Goal: Information Seeking & Learning: Find specific fact

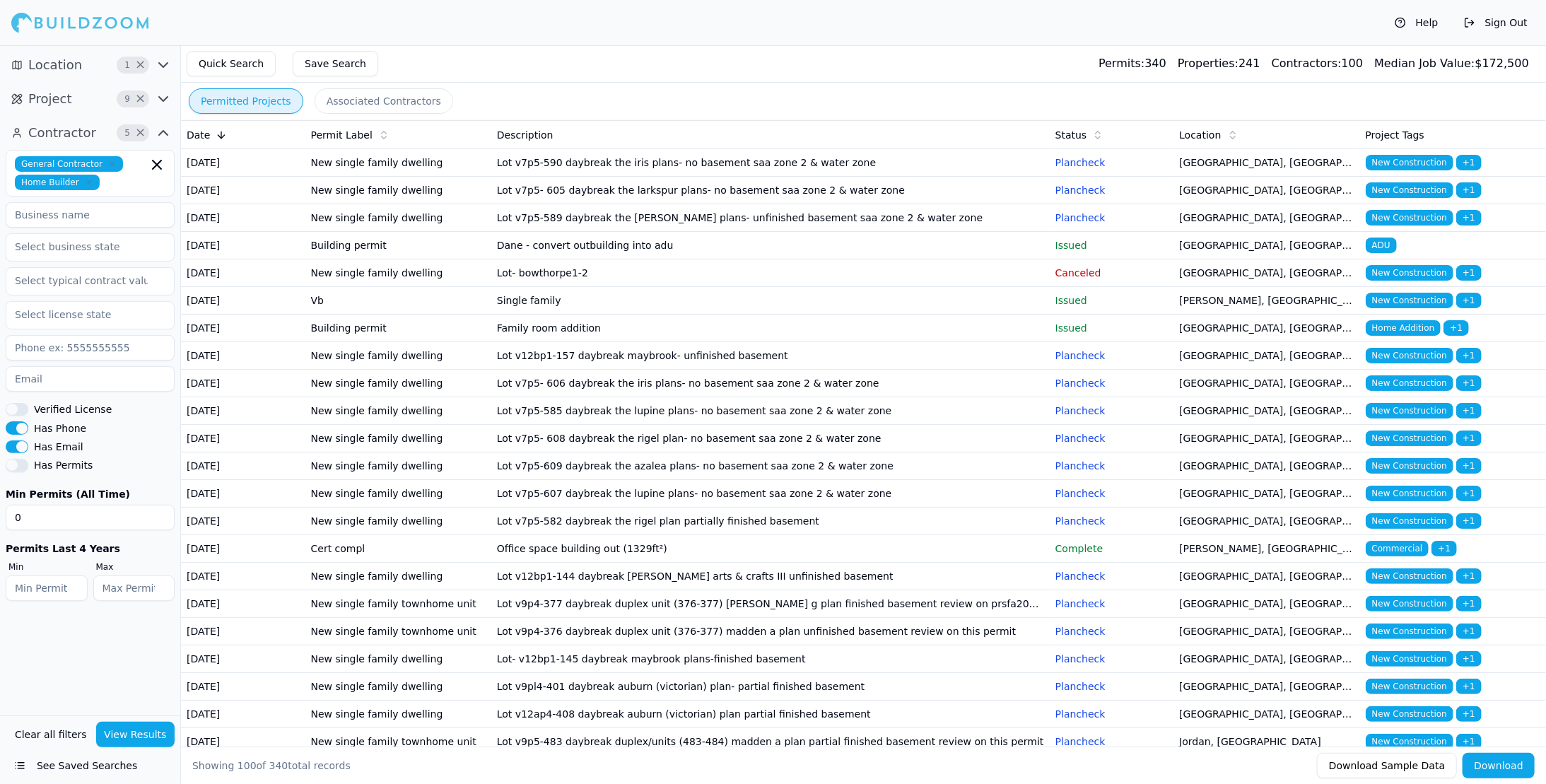
click at [628, 259] on td "Dane - convert outbuilding into adu" at bounding box center [770, 245] width 558 height 28
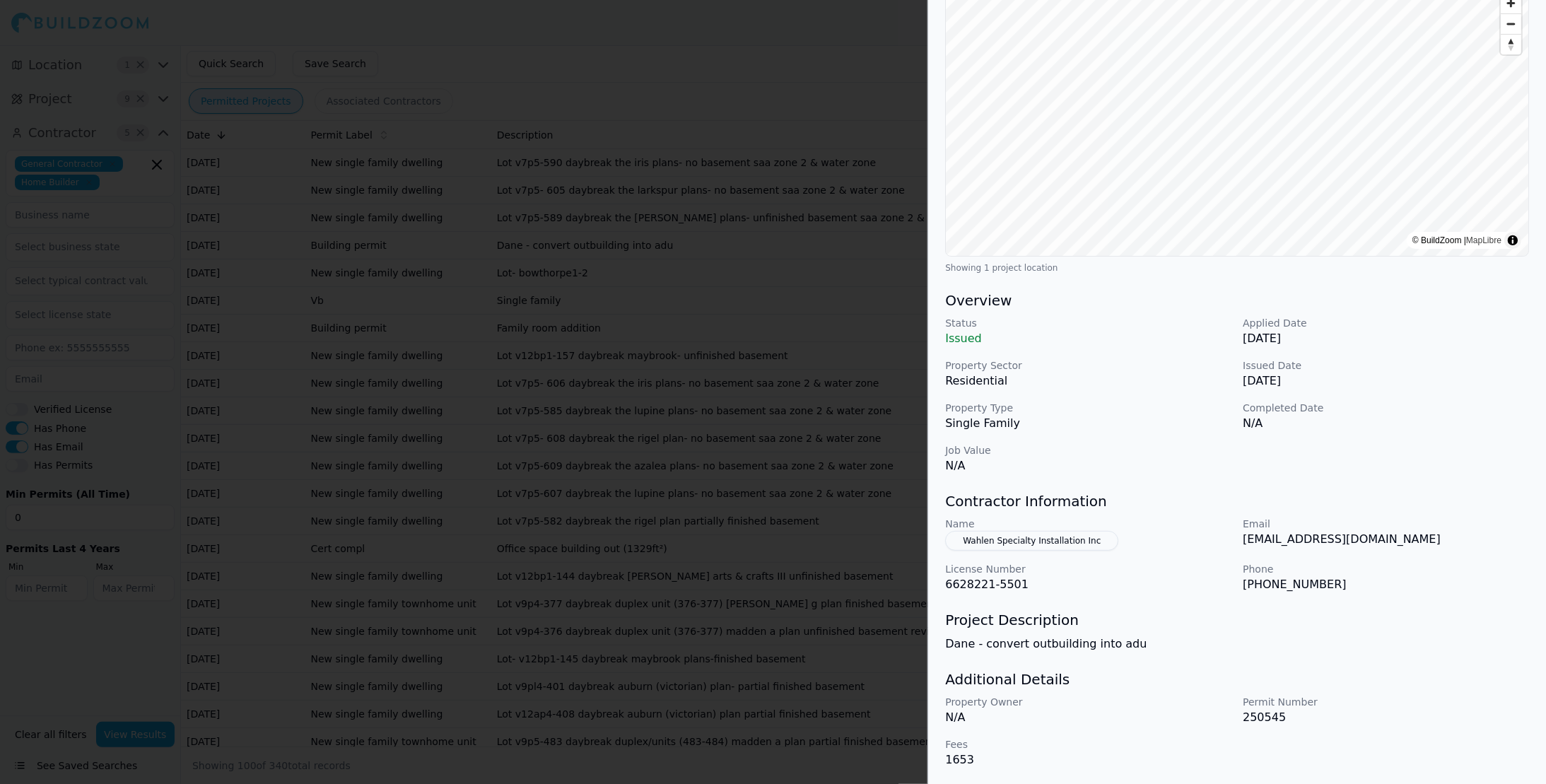
scroll to position [154, 0]
click at [1031, 540] on button "Wahlen Specialty Installation Inc" at bounding box center [1031, 541] width 173 height 20
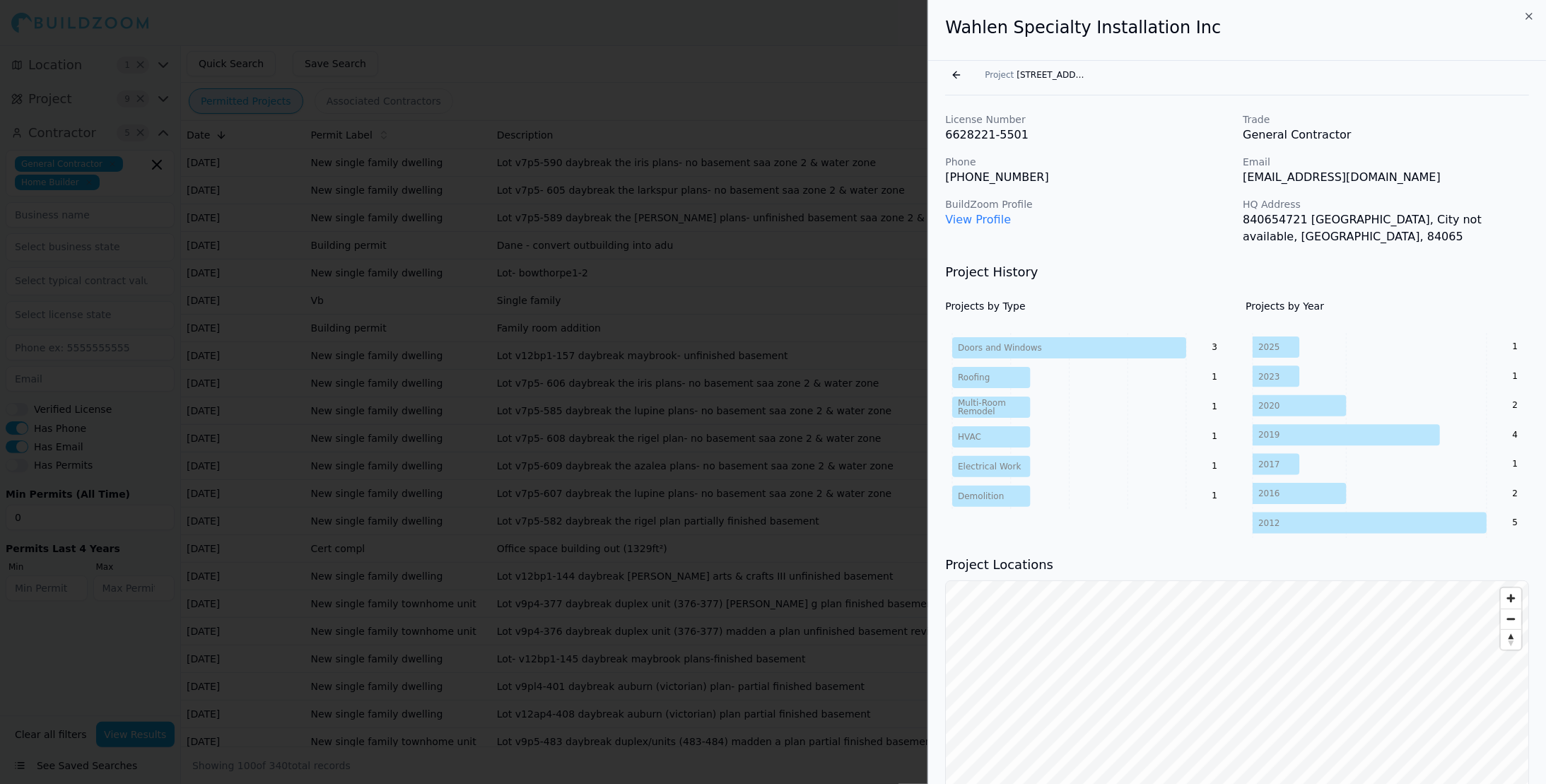
scroll to position [0, 0]
click at [950, 79] on button "Go back" at bounding box center [956, 76] width 23 height 23
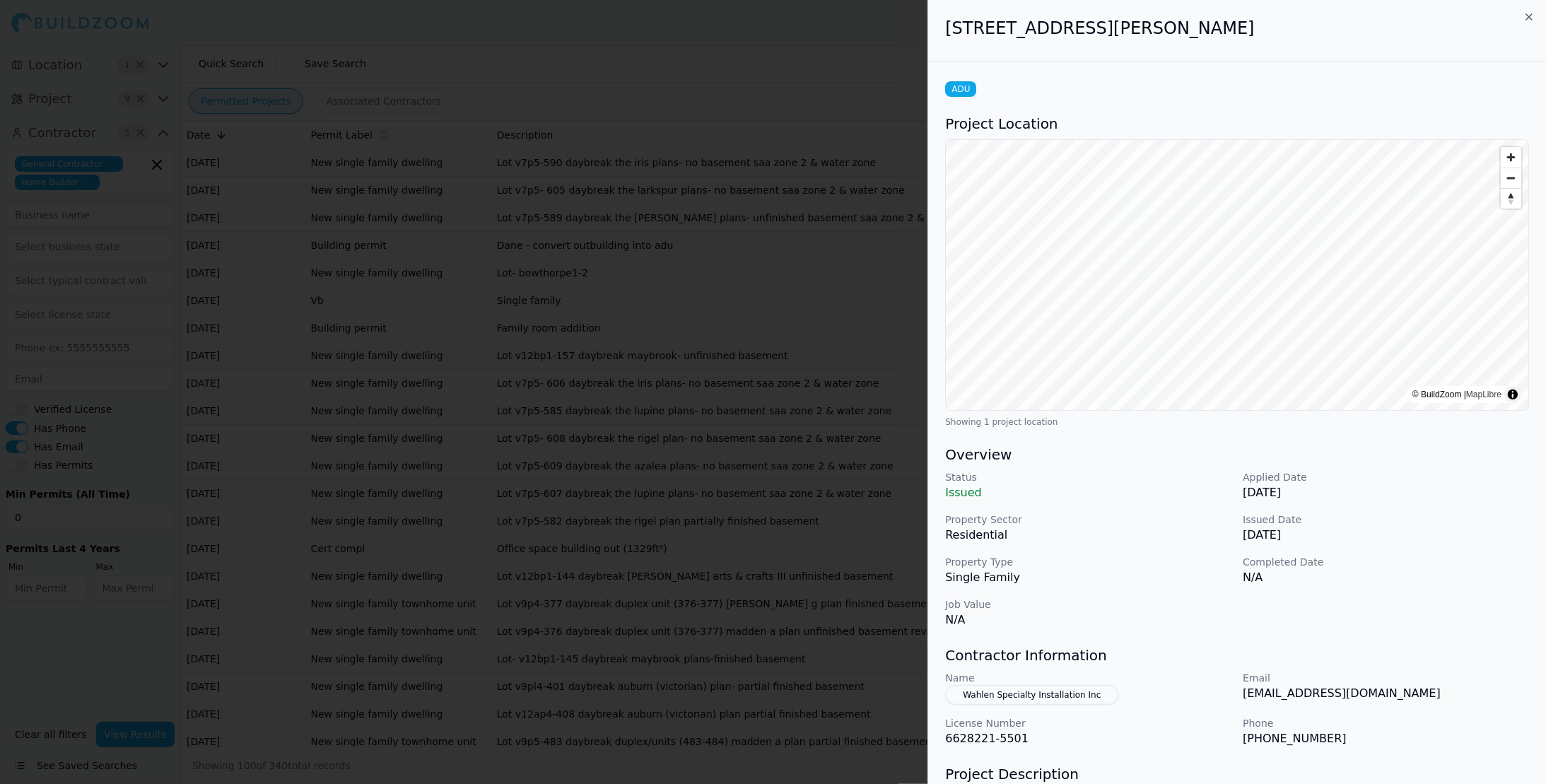
click at [871, 44] on div at bounding box center [773, 392] width 1546 height 784
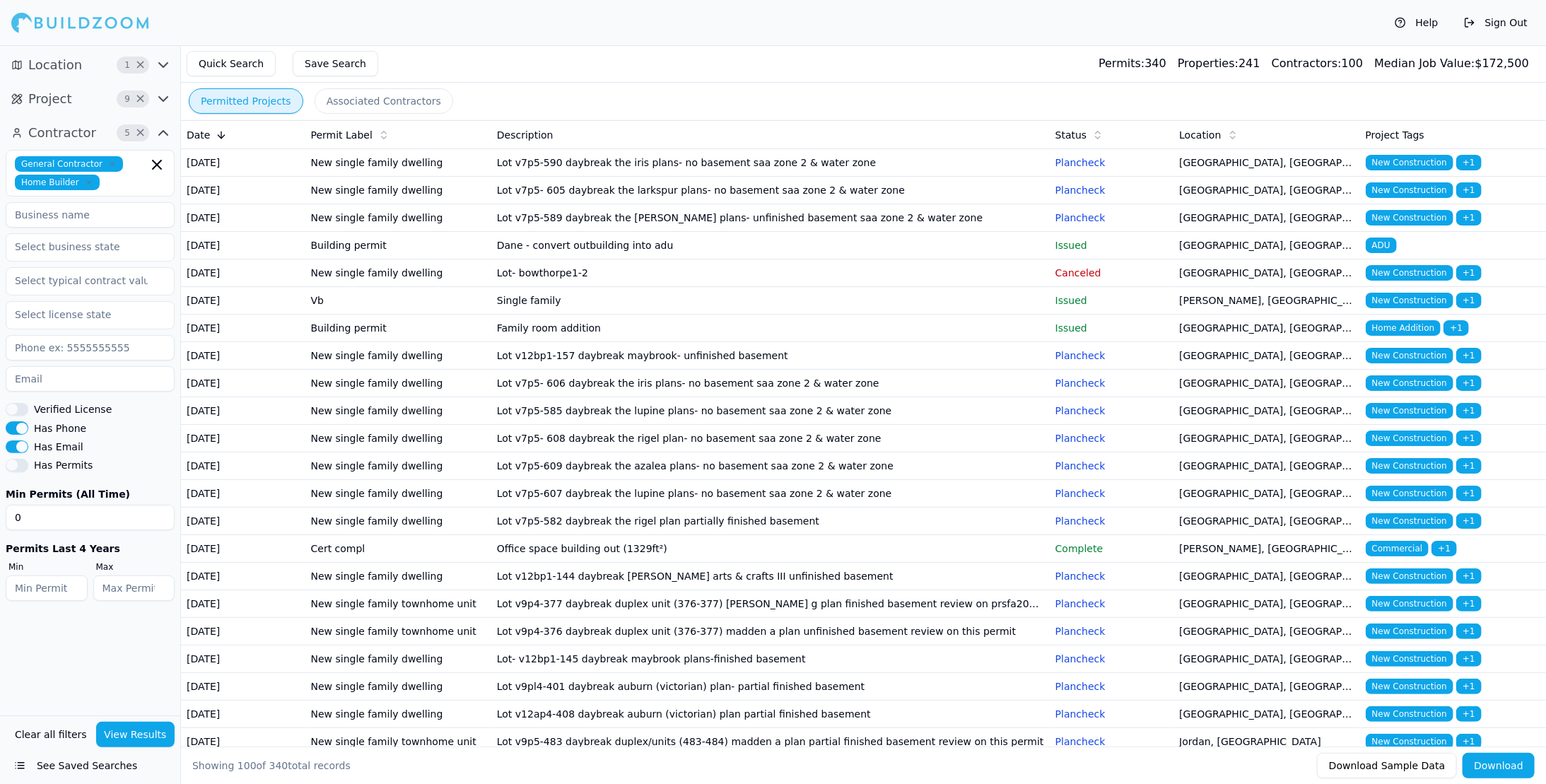
click at [1379, 308] on span "New Construction" at bounding box center [1409, 300] width 88 height 16
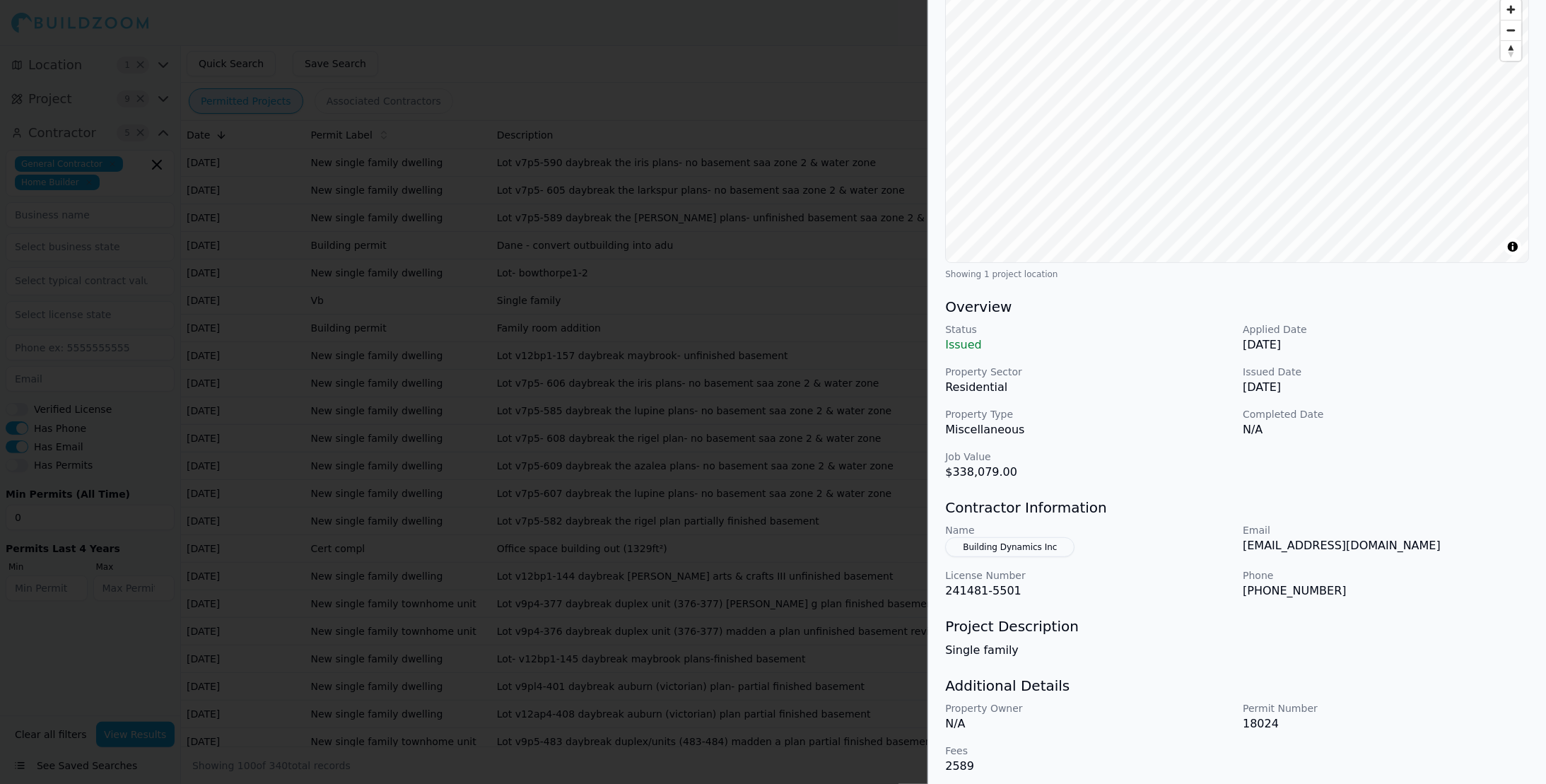
scroll to position [154, 0]
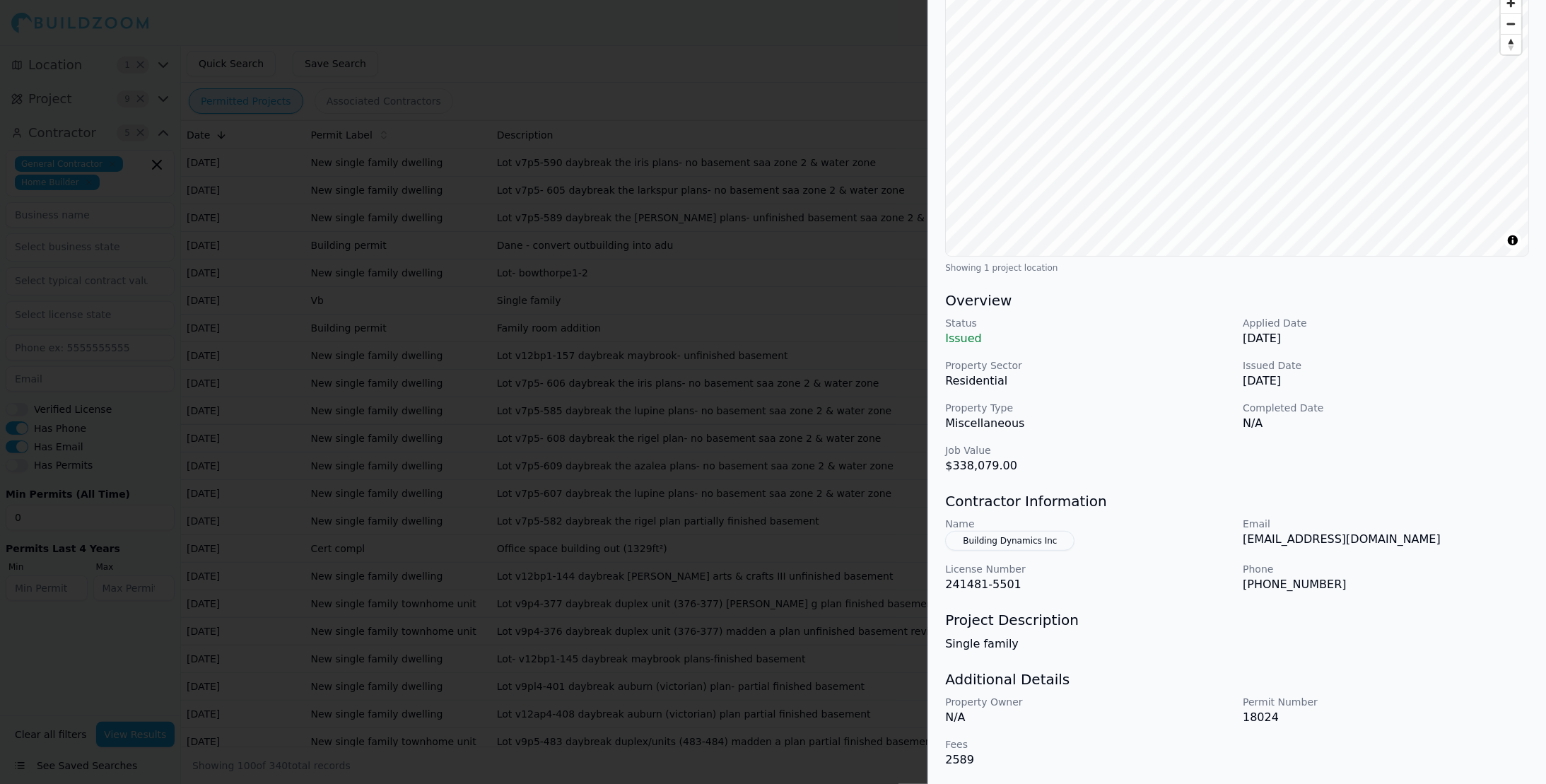
click at [823, 51] on div at bounding box center [773, 392] width 1546 height 784
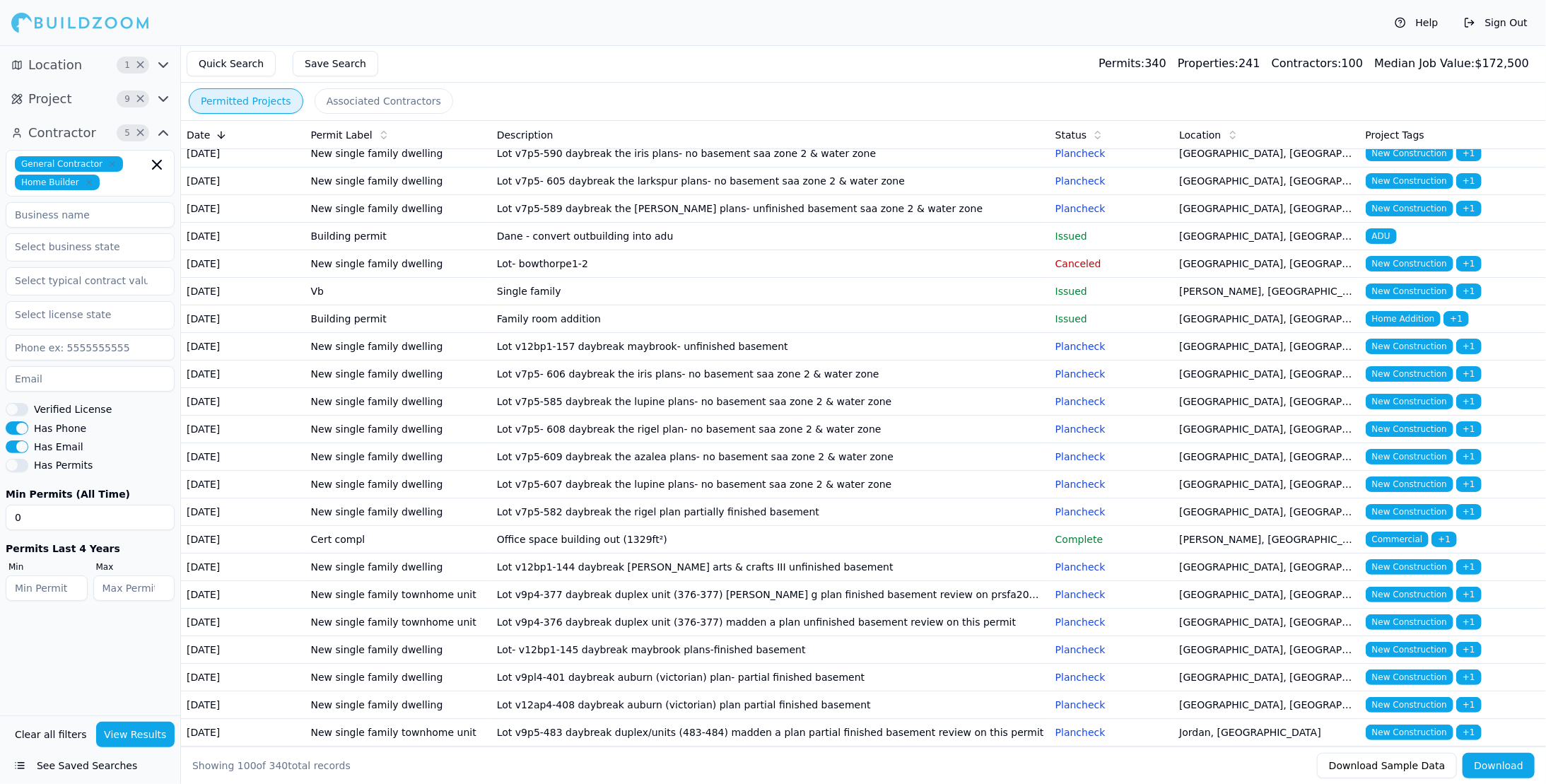
scroll to position [0, 0]
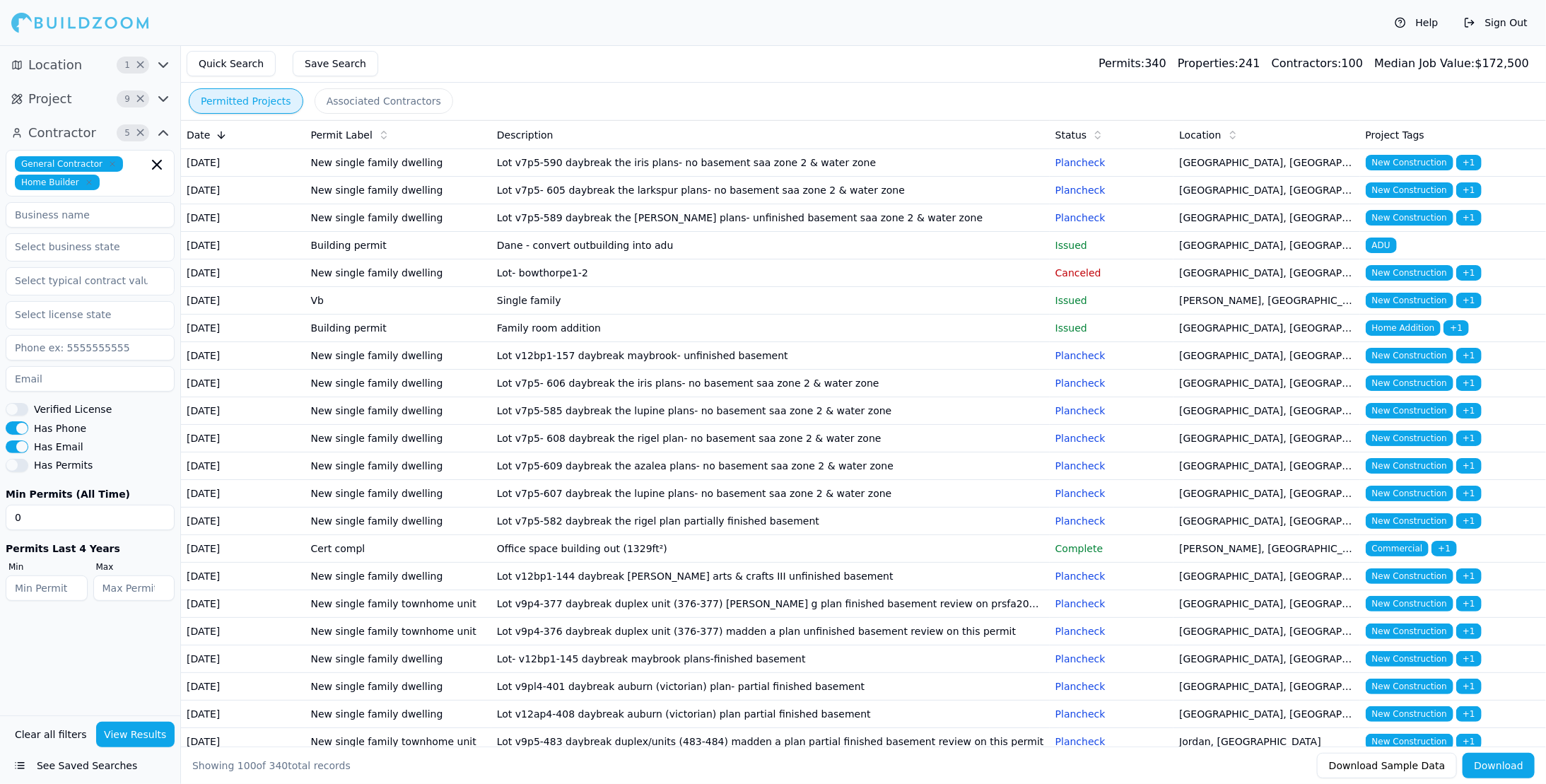
click at [918, 342] on td "Family room addition" at bounding box center [770, 328] width 558 height 28
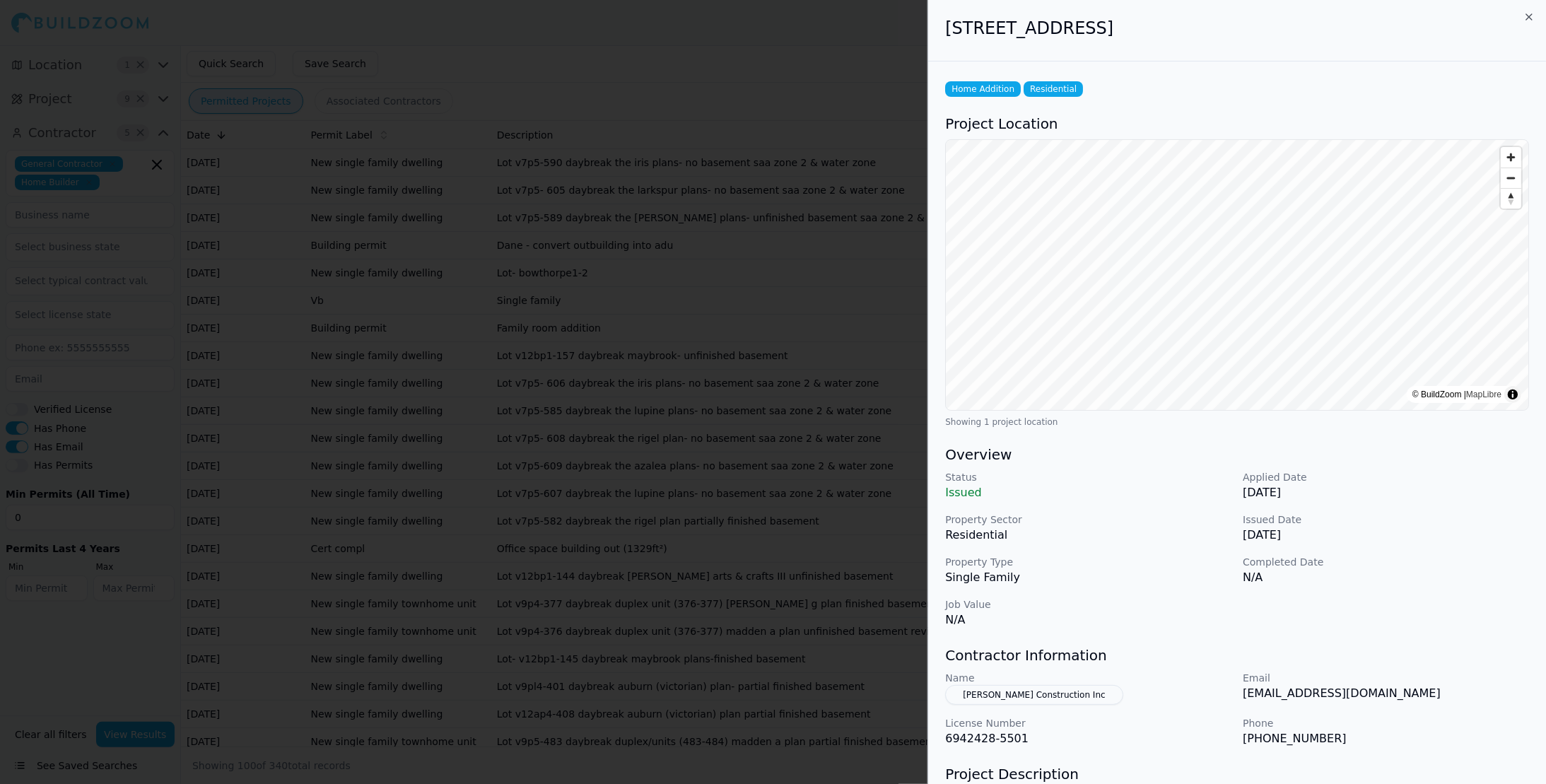
click at [847, 71] on div at bounding box center [773, 392] width 1546 height 784
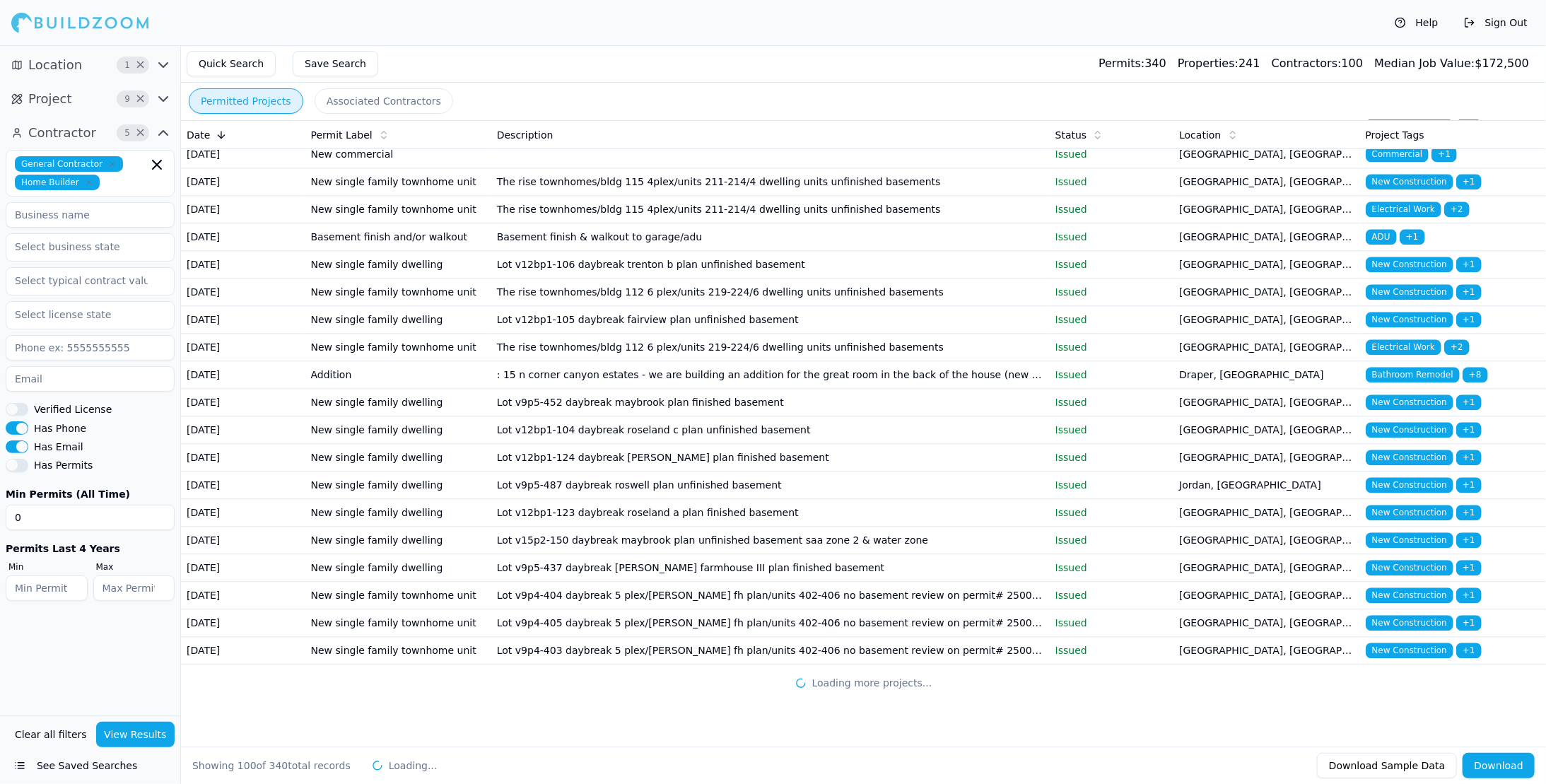
scroll to position [2827, 0]
click at [916, 168] on td at bounding box center [770, 154] width 558 height 28
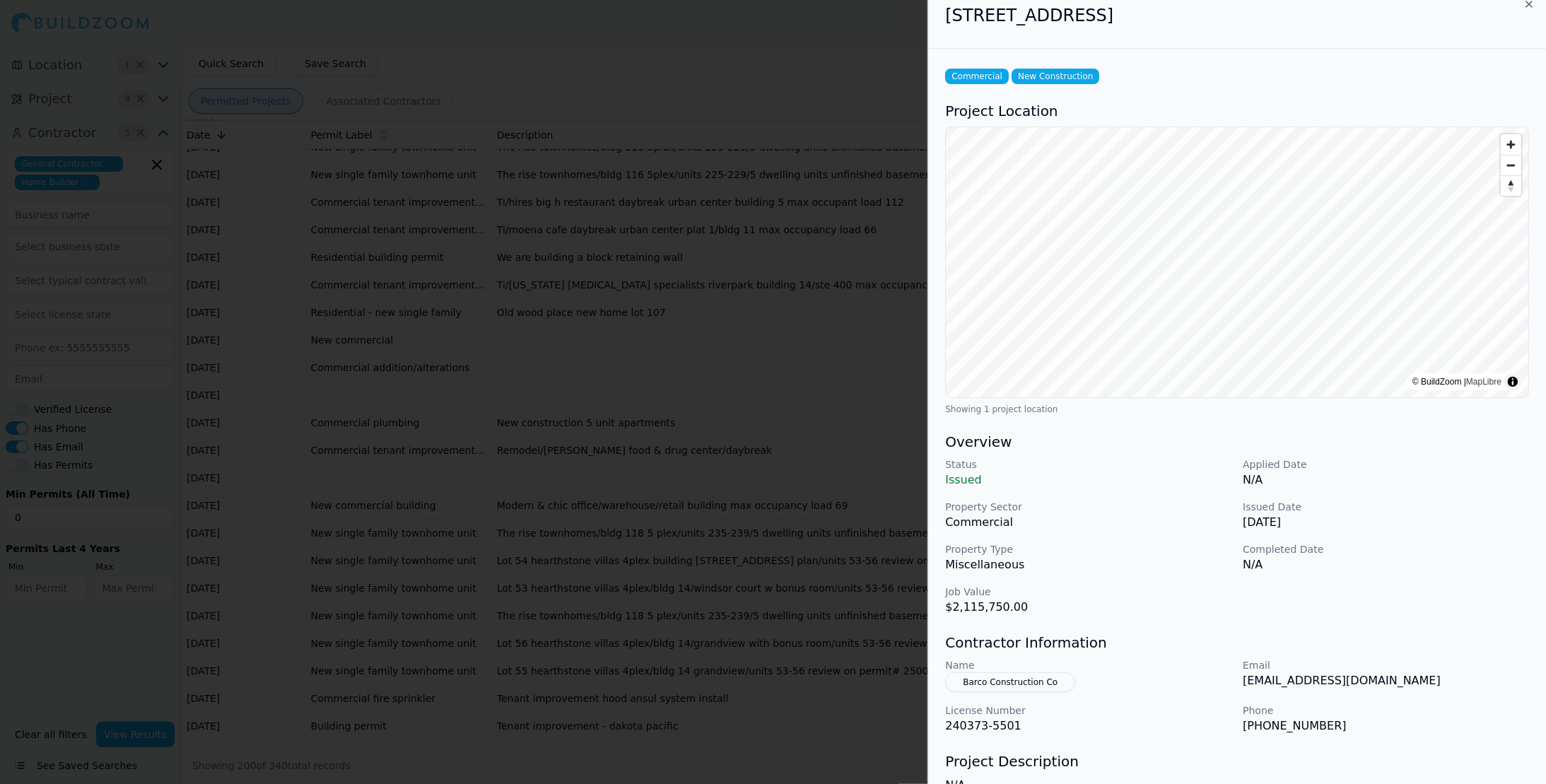
scroll to position [0, 0]
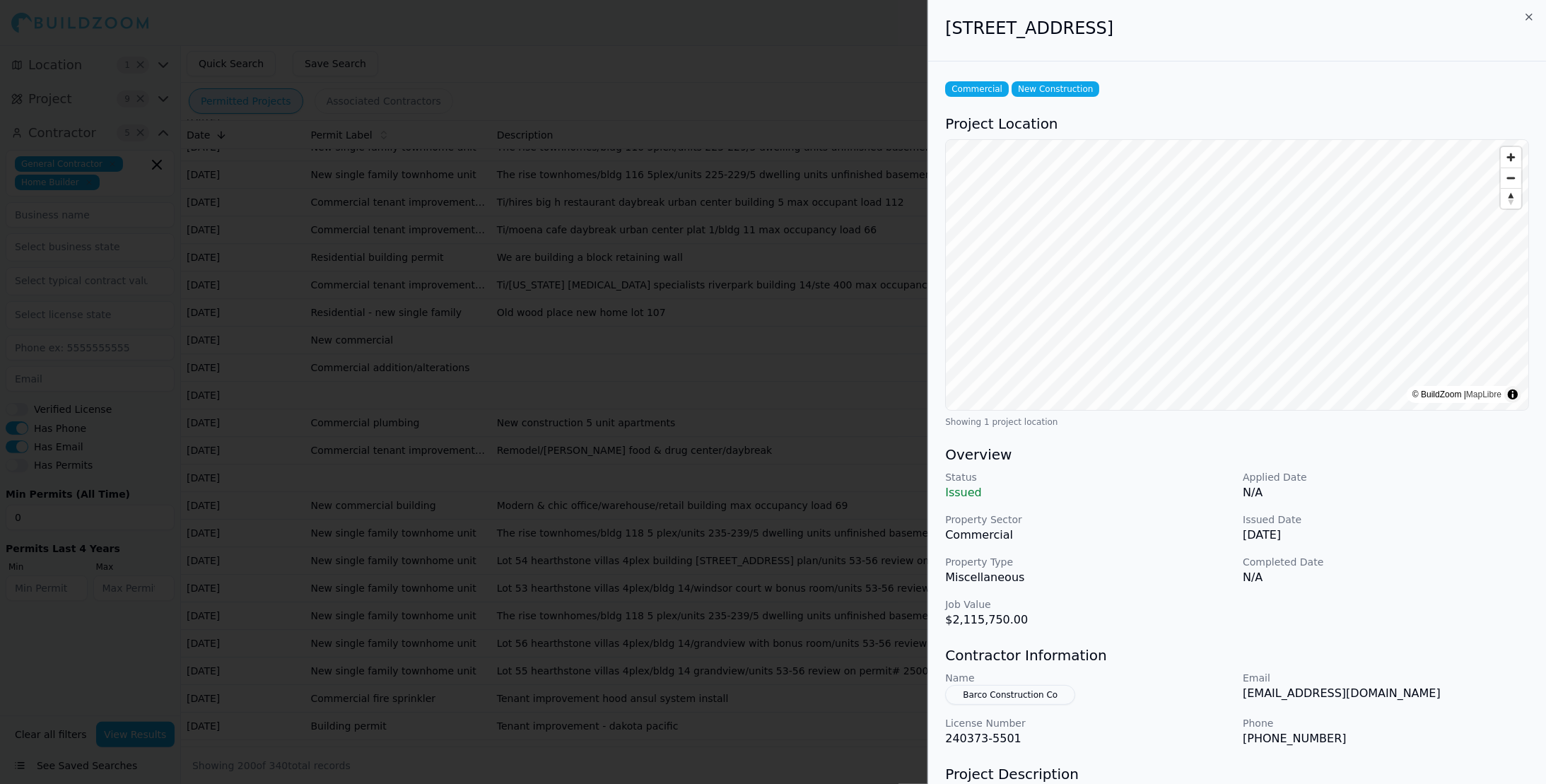
drag, startPoint x: 1141, startPoint y: 31, endPoint x: 939, endPoint y: 29, distance: 202.0
click at [939, 29] on div "[STREET_ADDRESS]" at bounding box center [1237, 31] width 618 height 61
copy h2 "[STREET_ADDRESS]"
click at [1168, 480] on p "Status" at bounding box center [1088, 477] width 286 height 14
click at [854, 59] on div at bounding box center [773, 392] width 1546 height 784
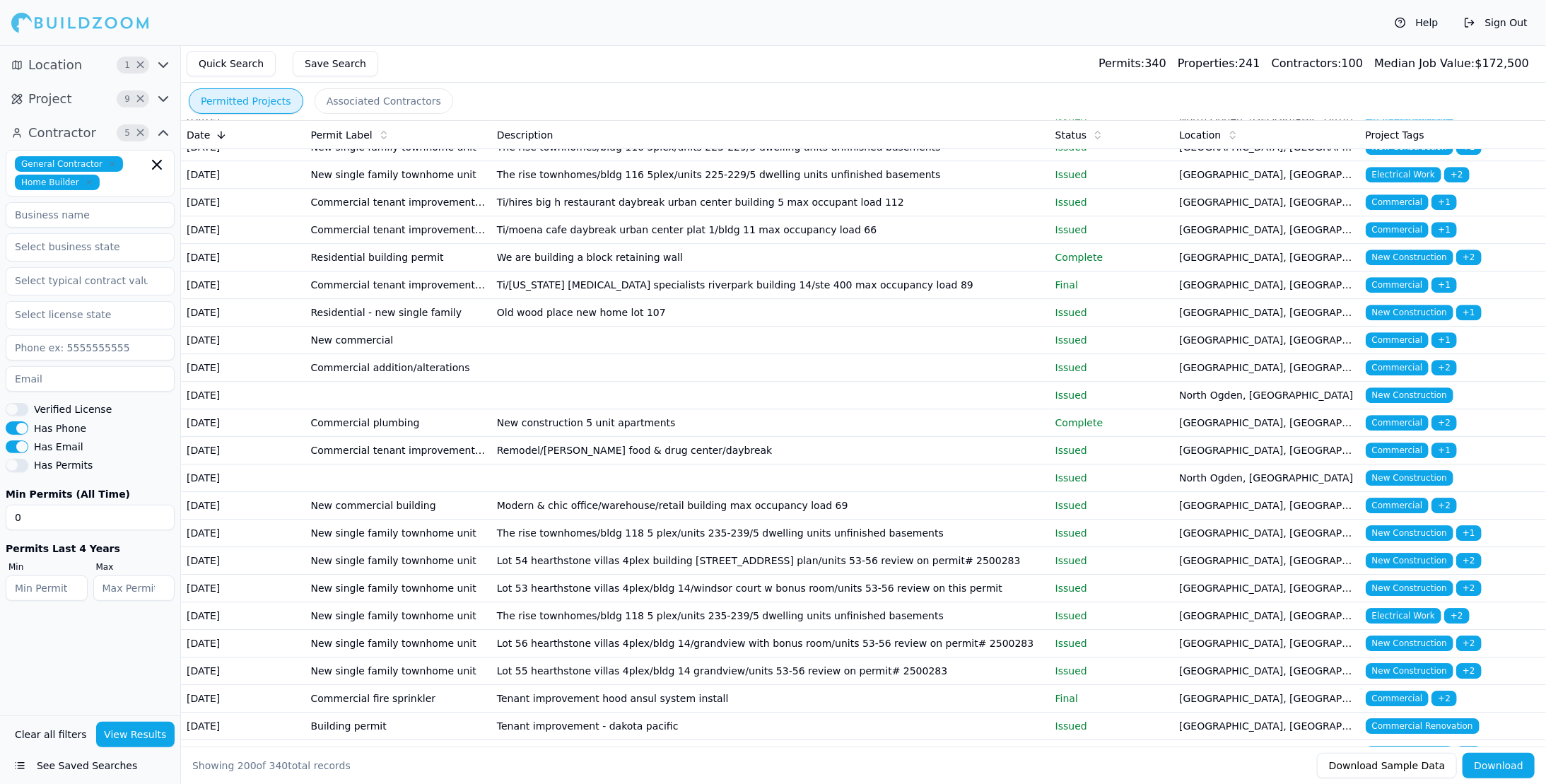
scroll to position [2897, 0]
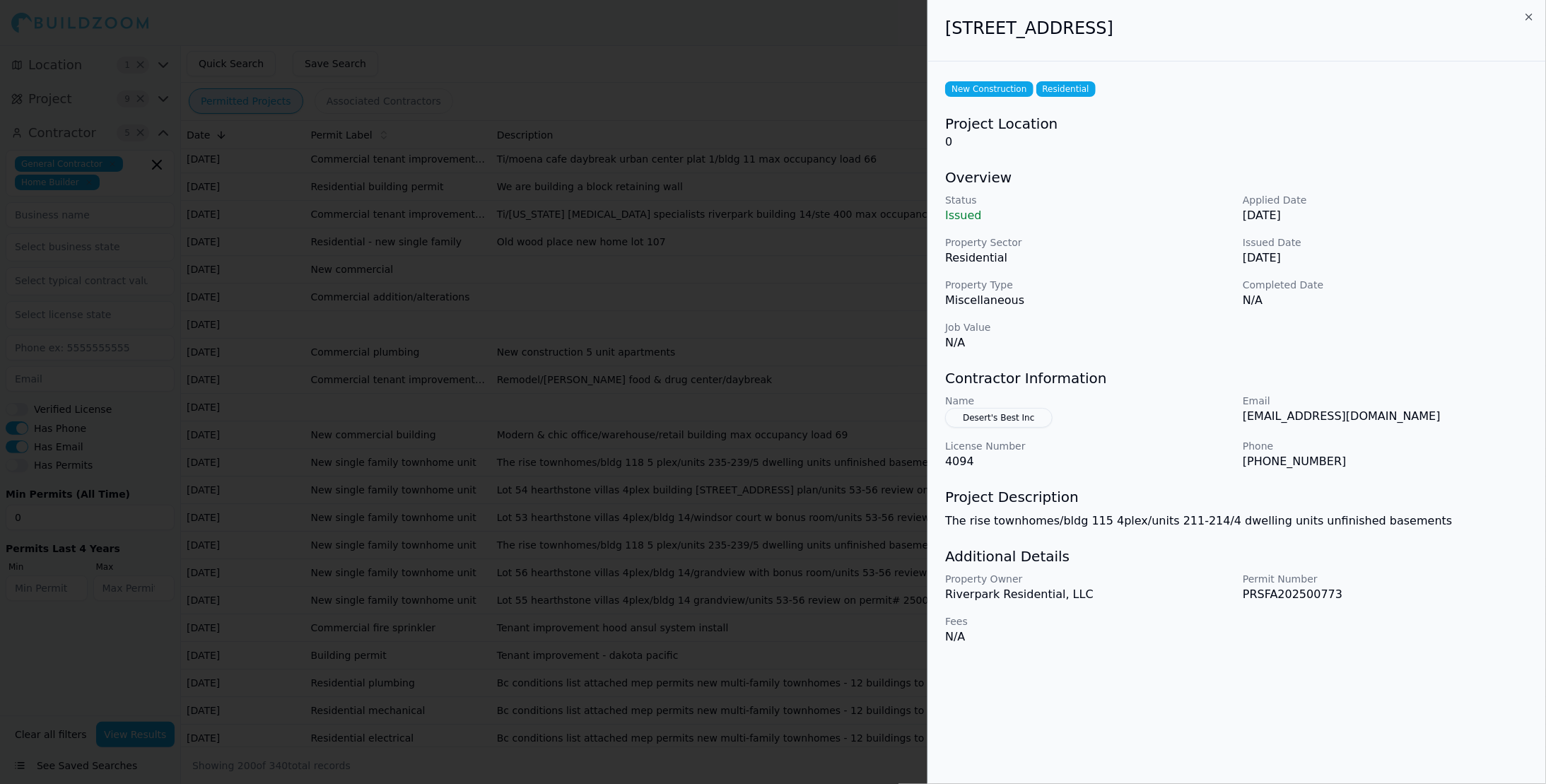
click at [800, 65] on div at bounding box center [773, 392] width 1546 height 784
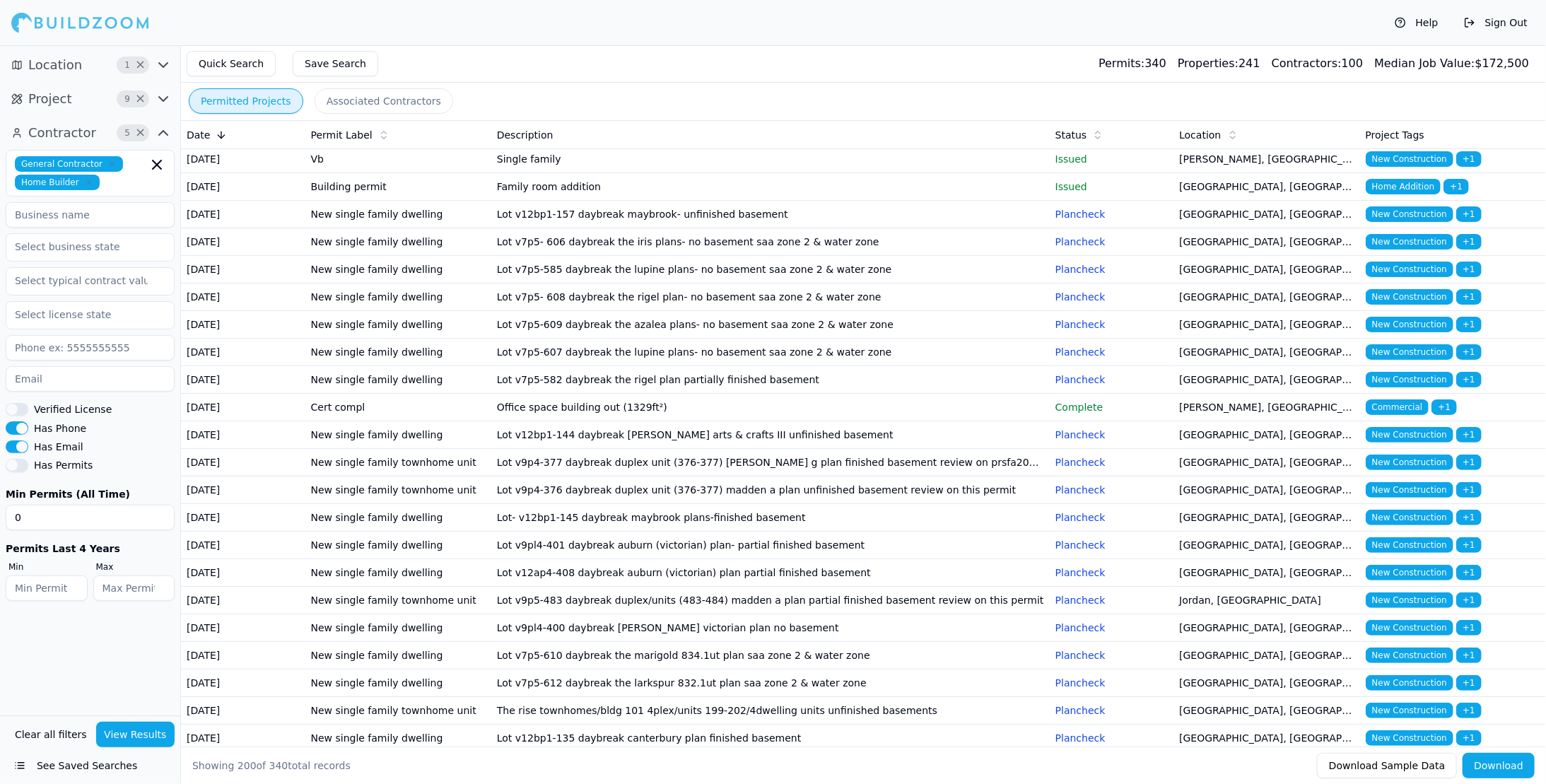
scroll to position [0, 0]
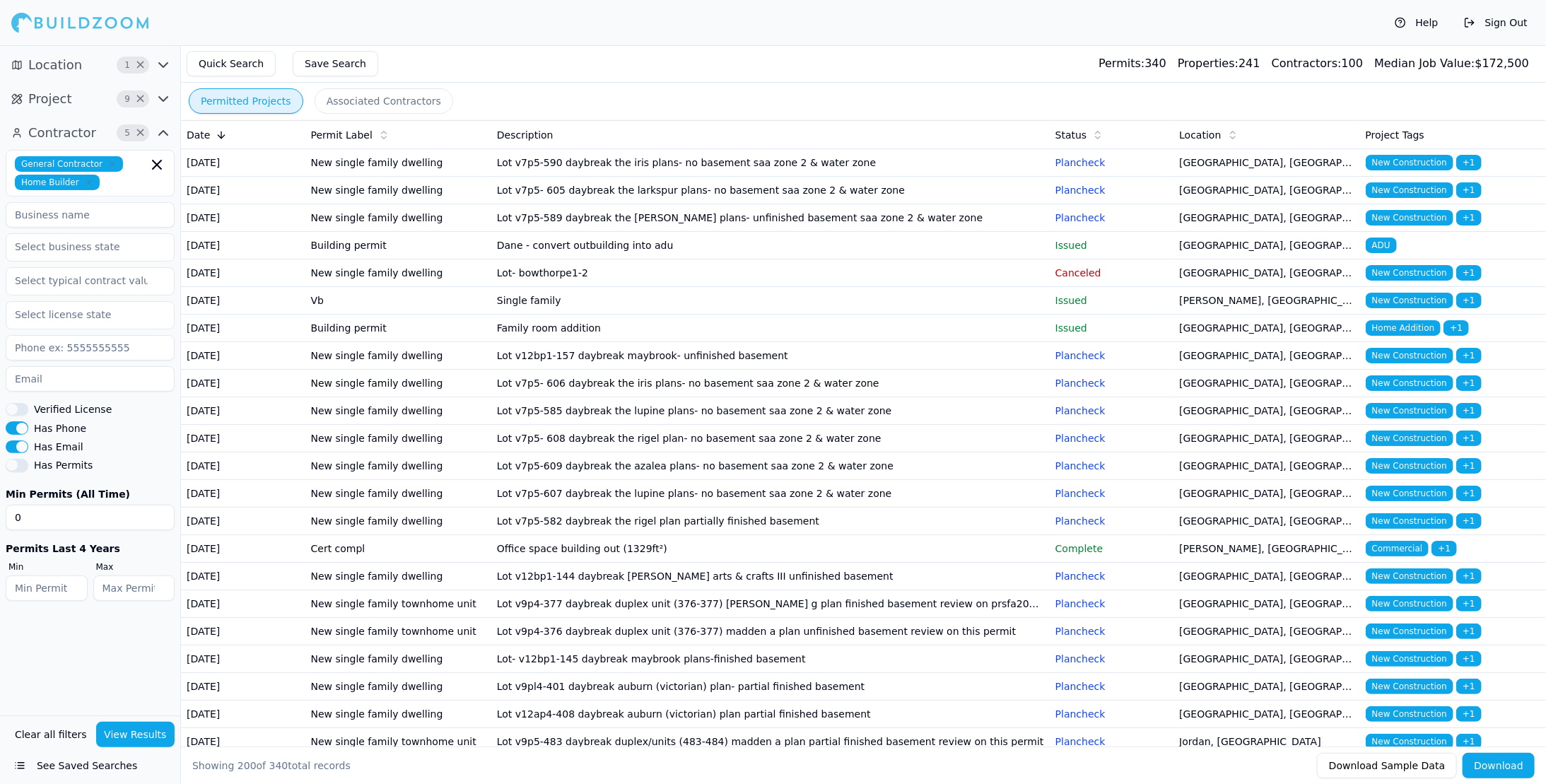
click at [102, 19] on div at bounding box center [80, 23] width 138 height 29
click at [162, 61] on icon "button" at bounding box center [164, 65] width 17 height 17
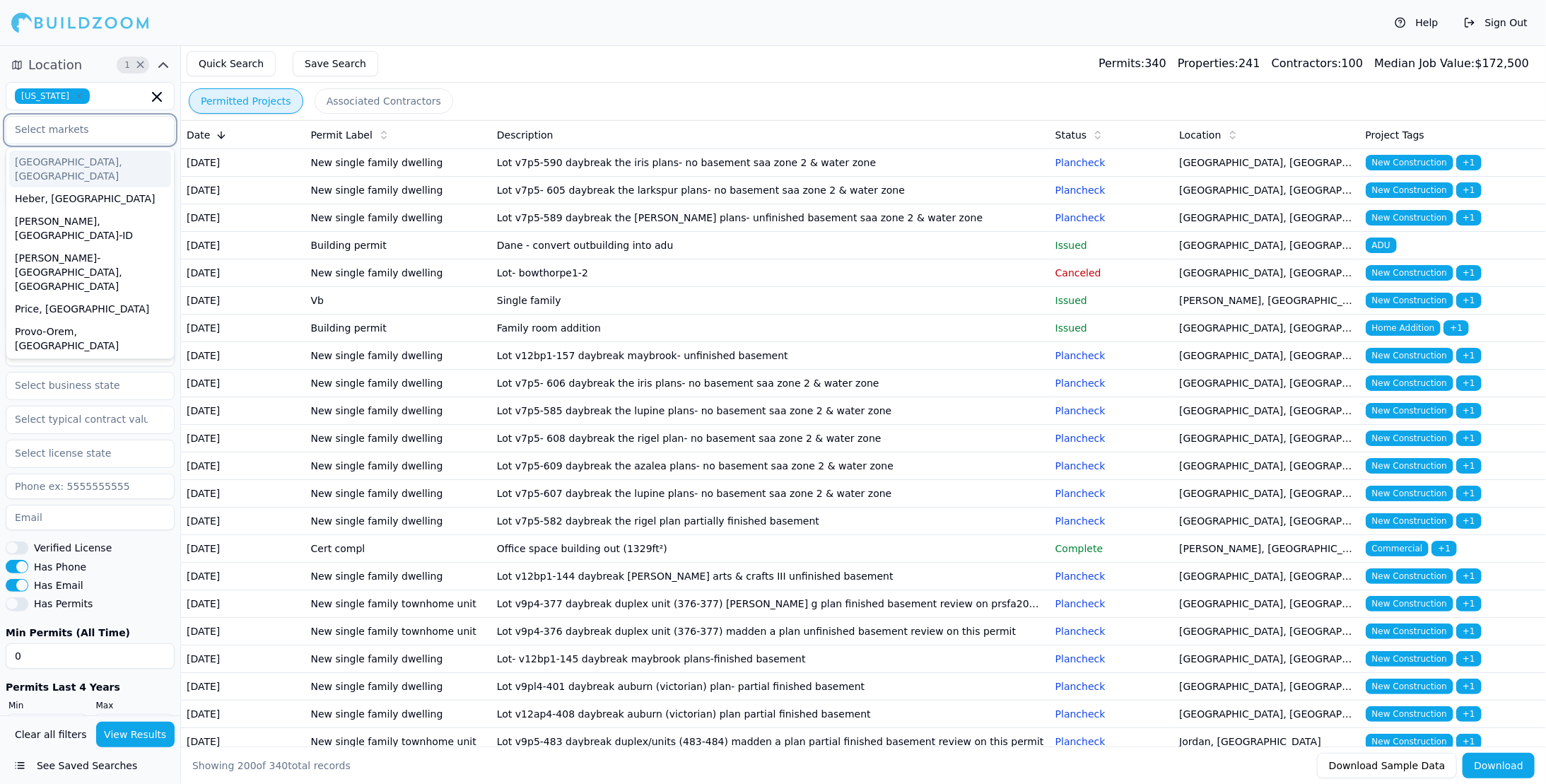
click at [134, 134] on input "text" at bounding box center [81, 129] width 150 height 26
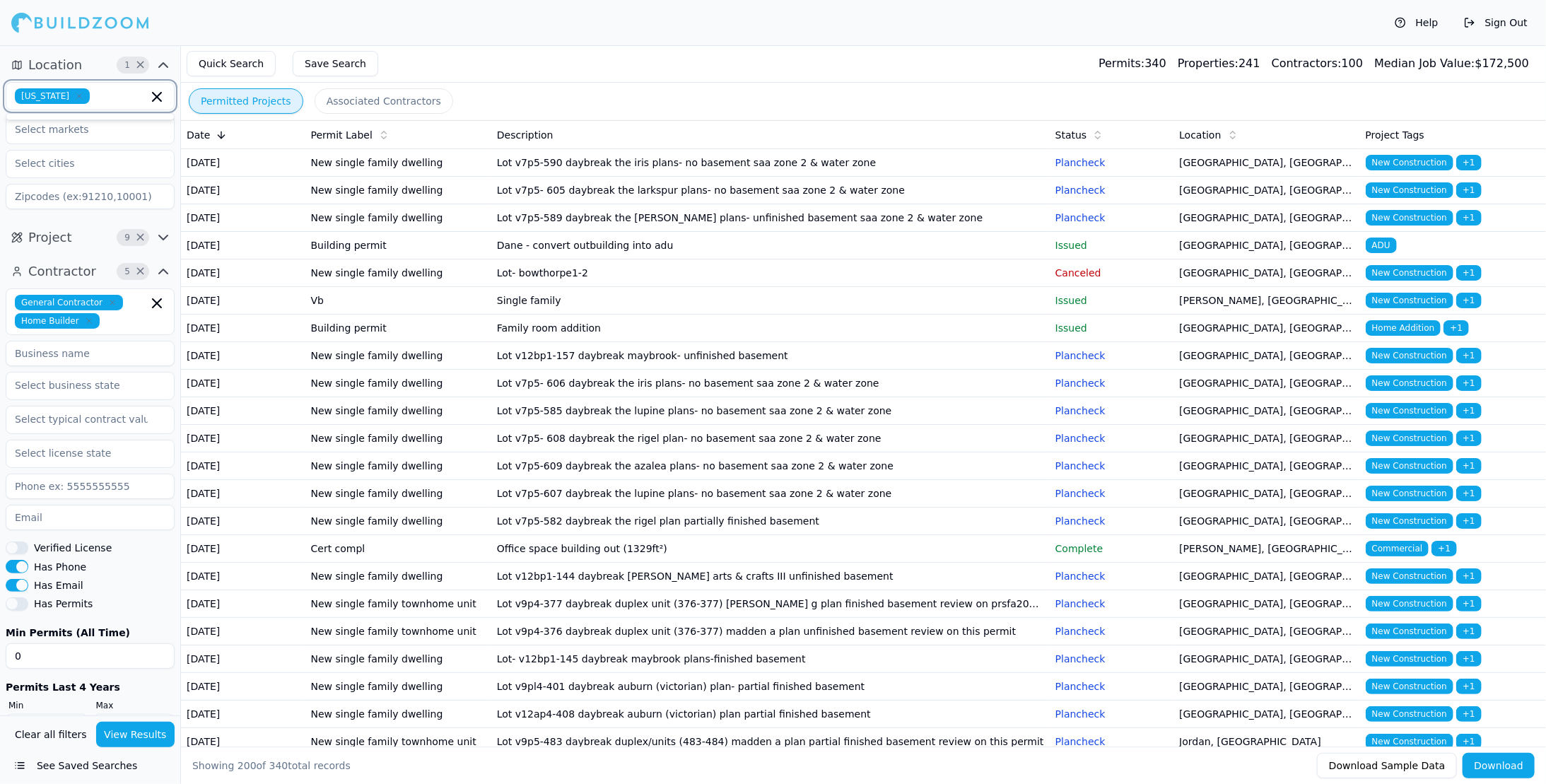
click at [106, 98] on input "text" at bounding box center [121, 96] width 52 height 16
click at [134, 162] on input "text" at bounding box center [81, 164] width 150 height 26
click at [119, 99] on input "text" at bounding box center [121, 96] width 52 height 16
click at [164, 61] on icon "button" at bounding box center [164, 65] width 17 height 17
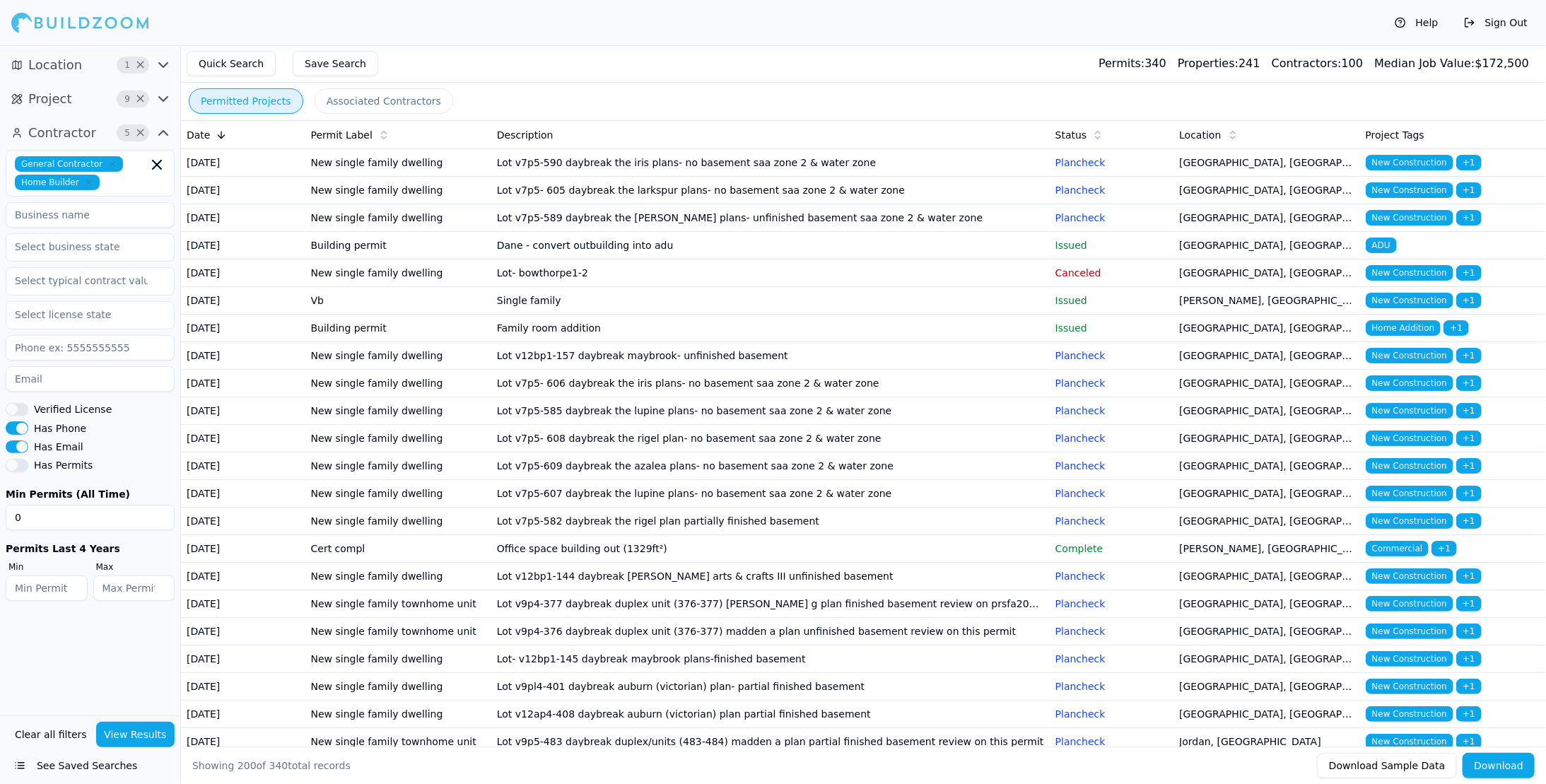
click at [162, 96] on icon "button" at bounding box center [164, 99] width 17 height 17
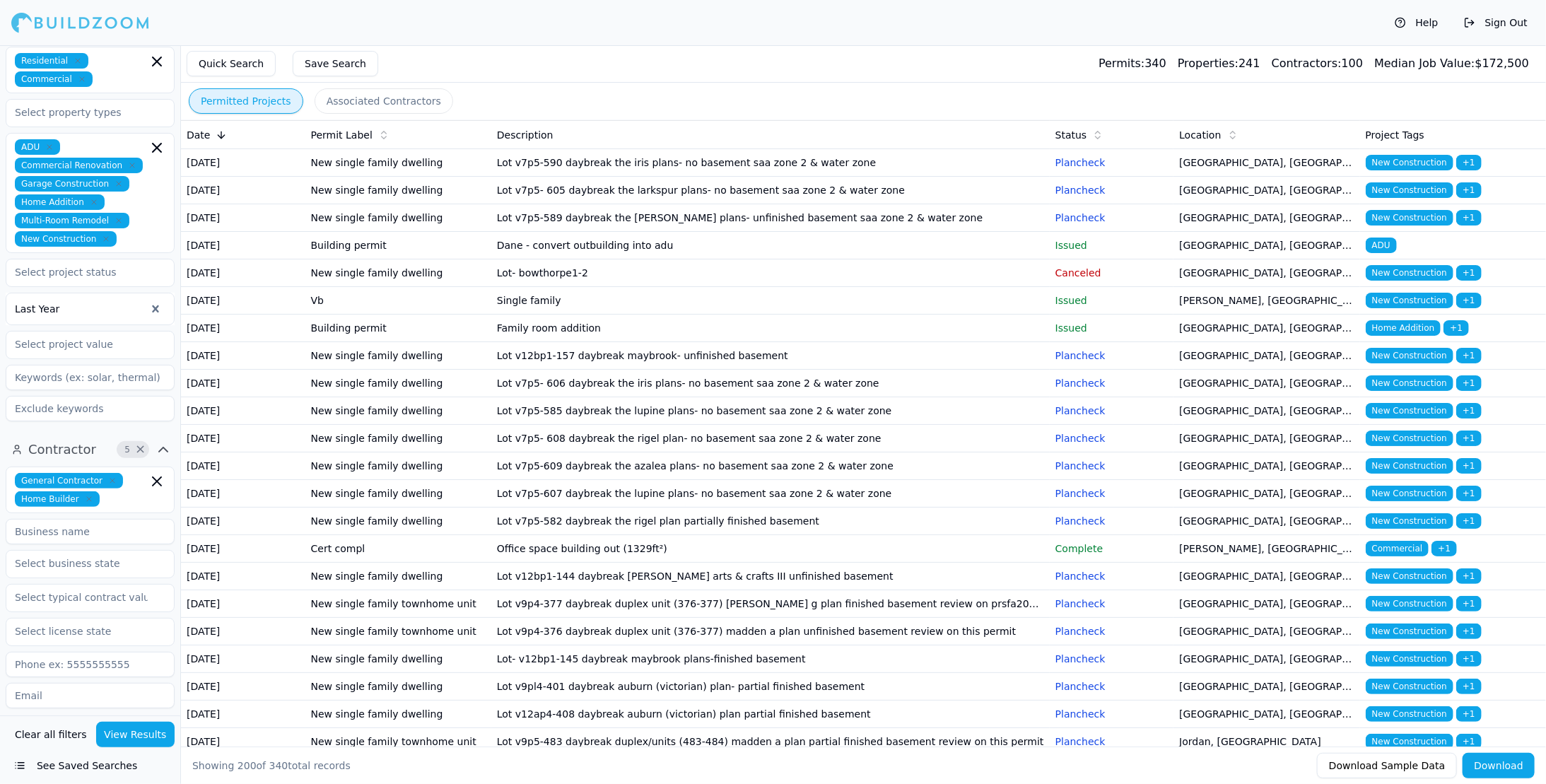
scroll to position [71, 0]
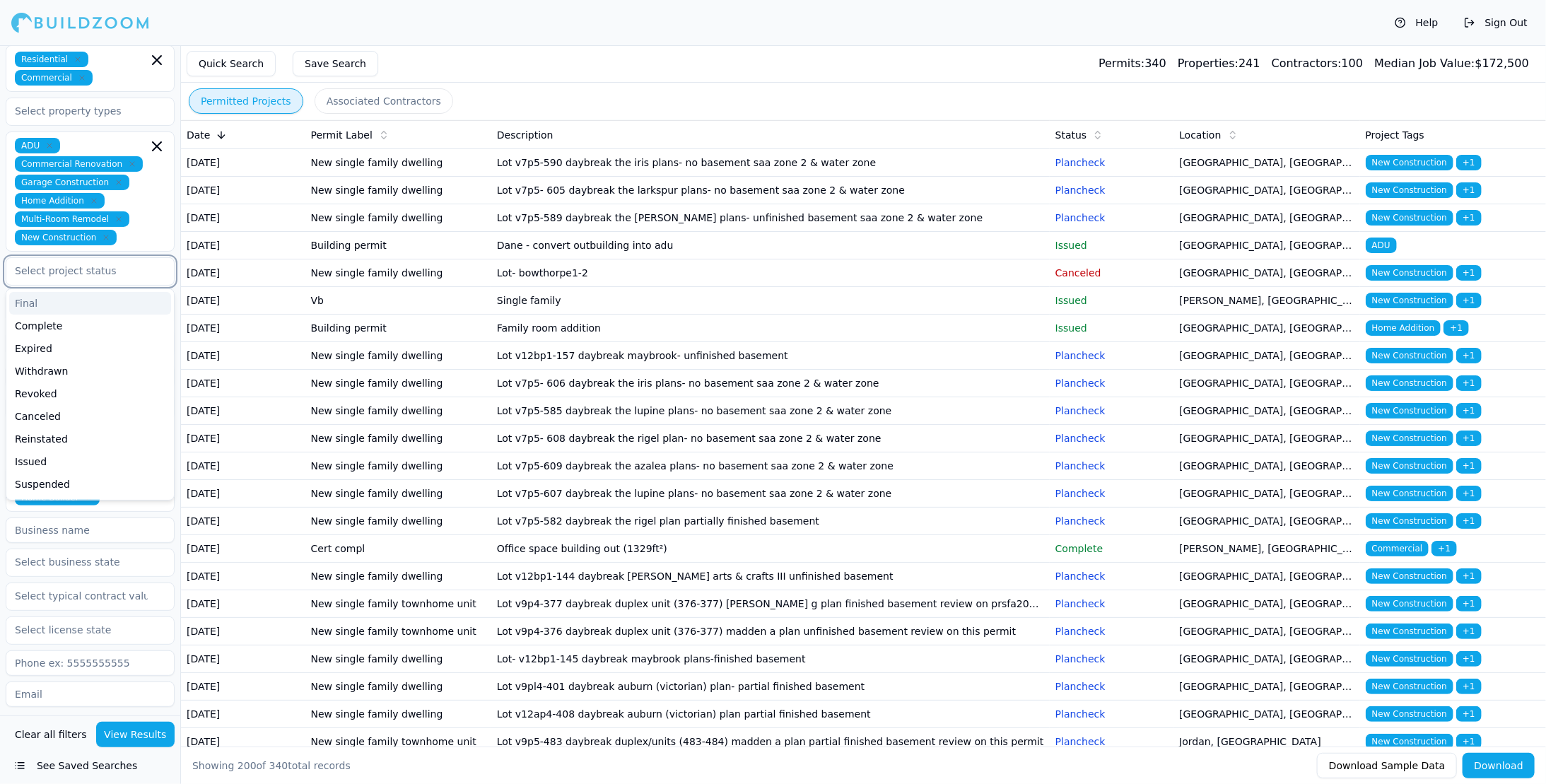
click at [97, 266] on input "text" at bounding box center [81, 271] width 150 height 26
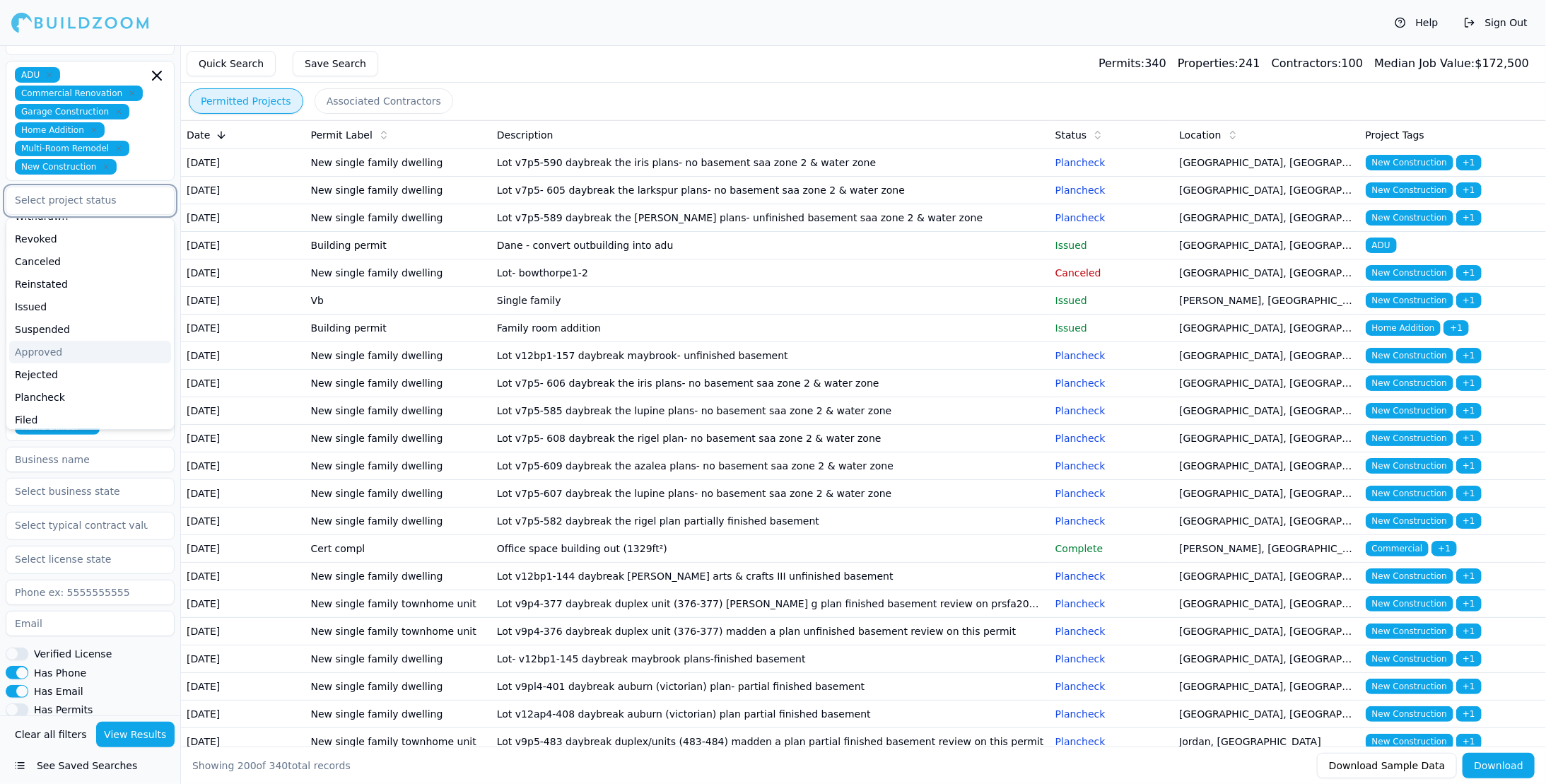
scroll to position [86, 0]
click at [84, 343] on div "Approved" at bounding box center [90, 351] width 162 height 23
click at [143, 239] on div "Revoked" at bounding box center [90, 237] width 162 height 23
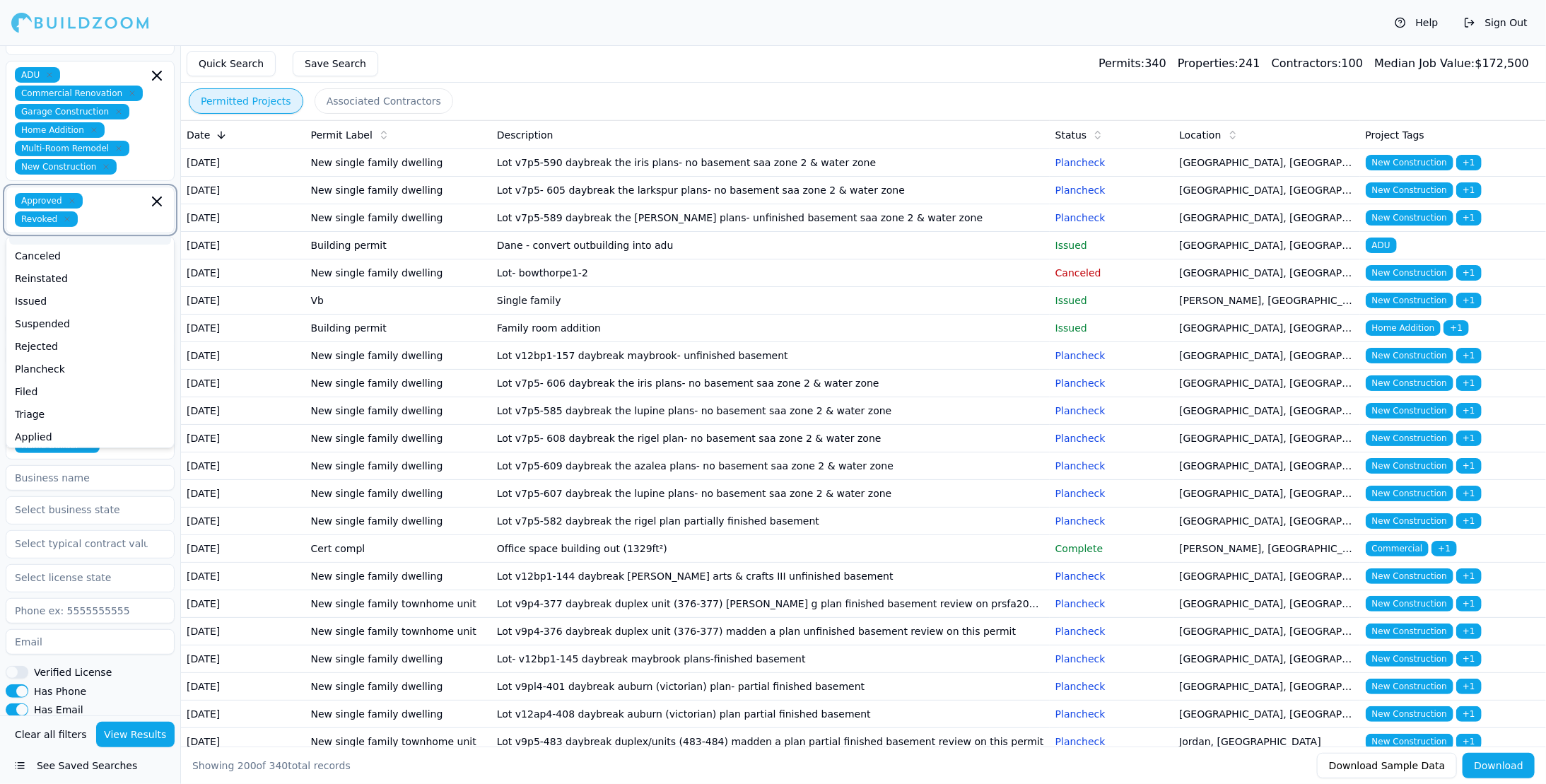
click at [71, 215] on icon "button" at bounding box center [67, 219] width 9 height 9
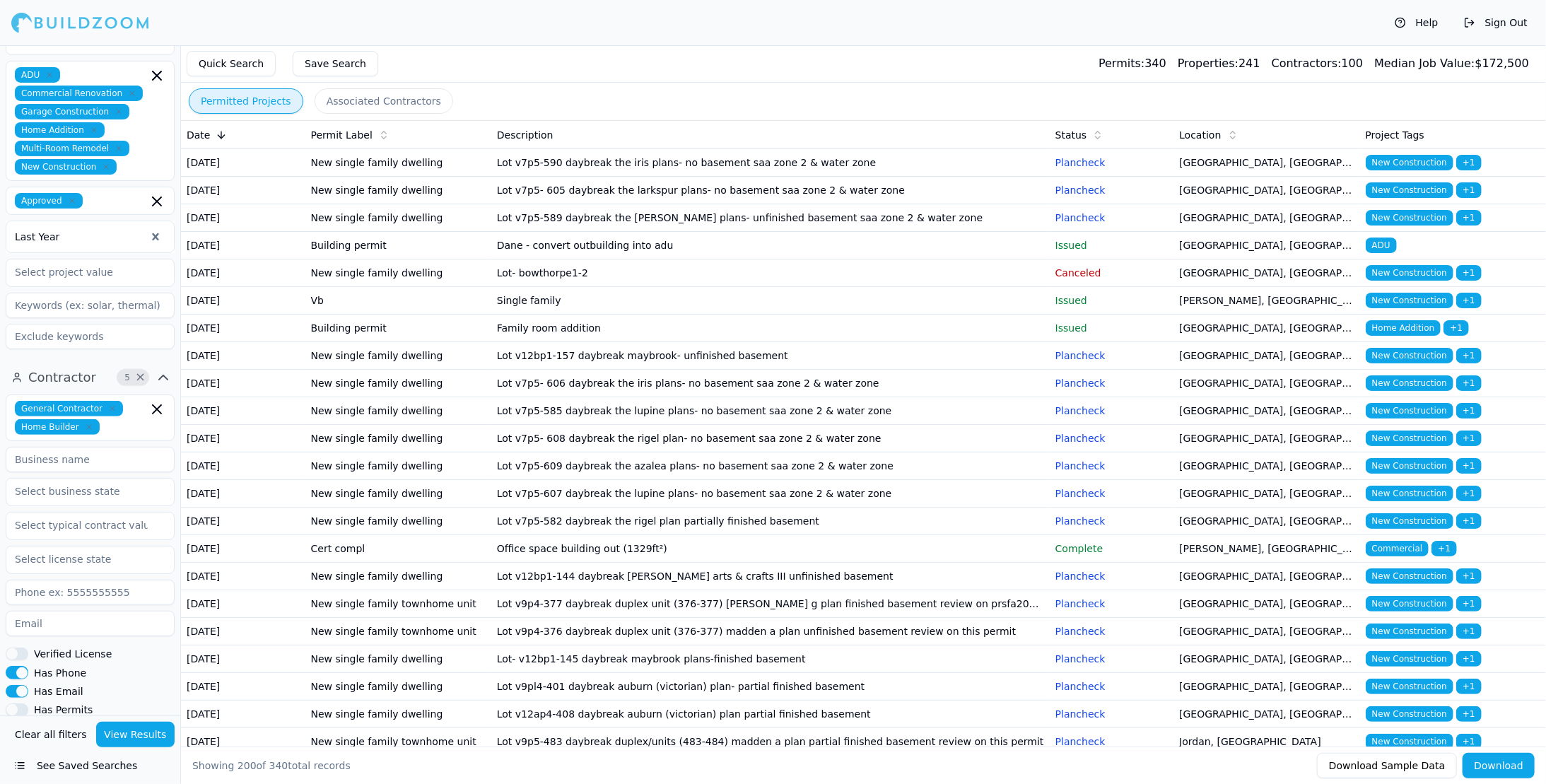
click at [127, 460] on input at bounding box center [90, 460] width 169 height 26
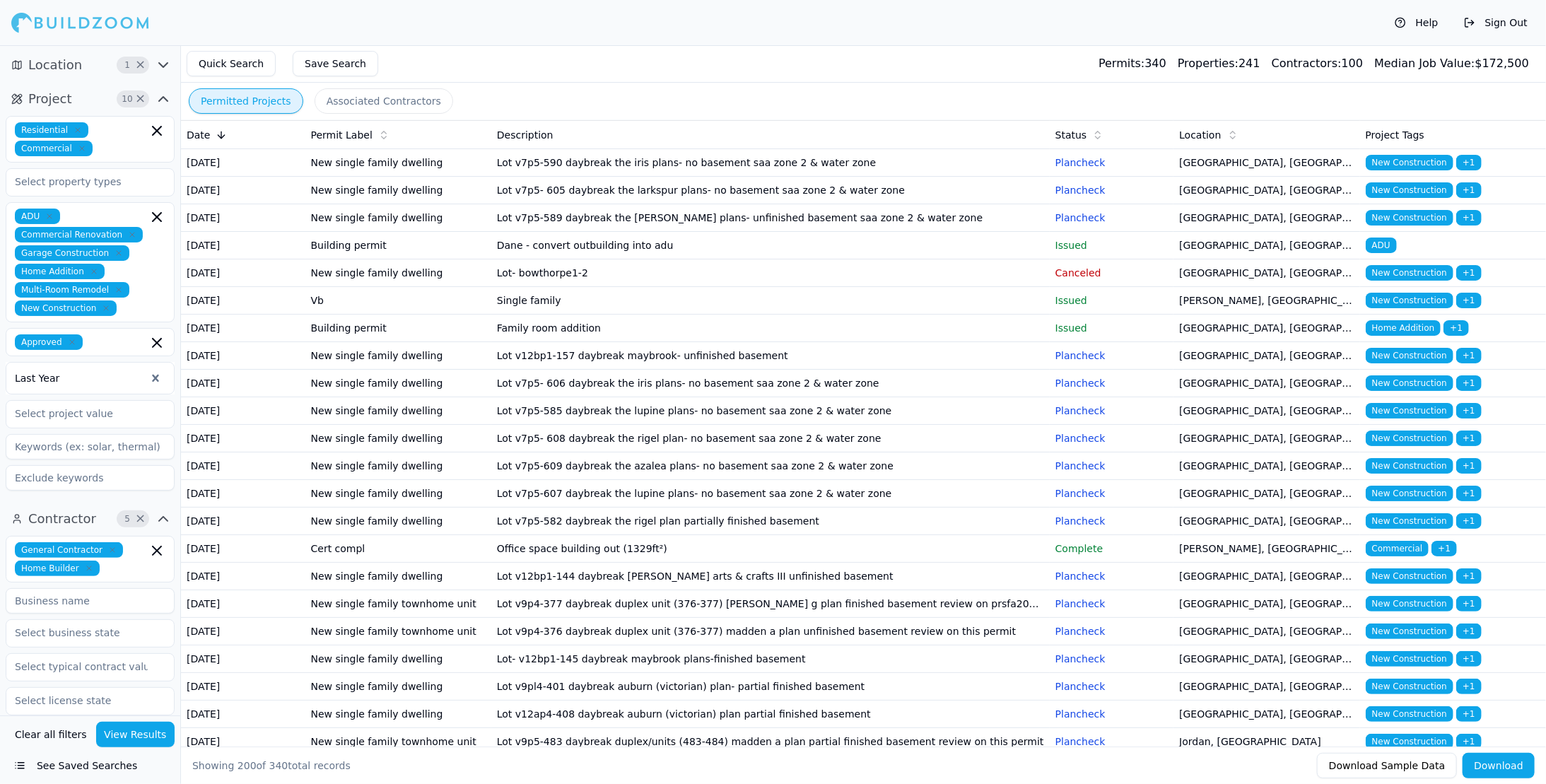
click at [162, 102] on icon "button" at bounding box center [164, 99] width 17 height 17
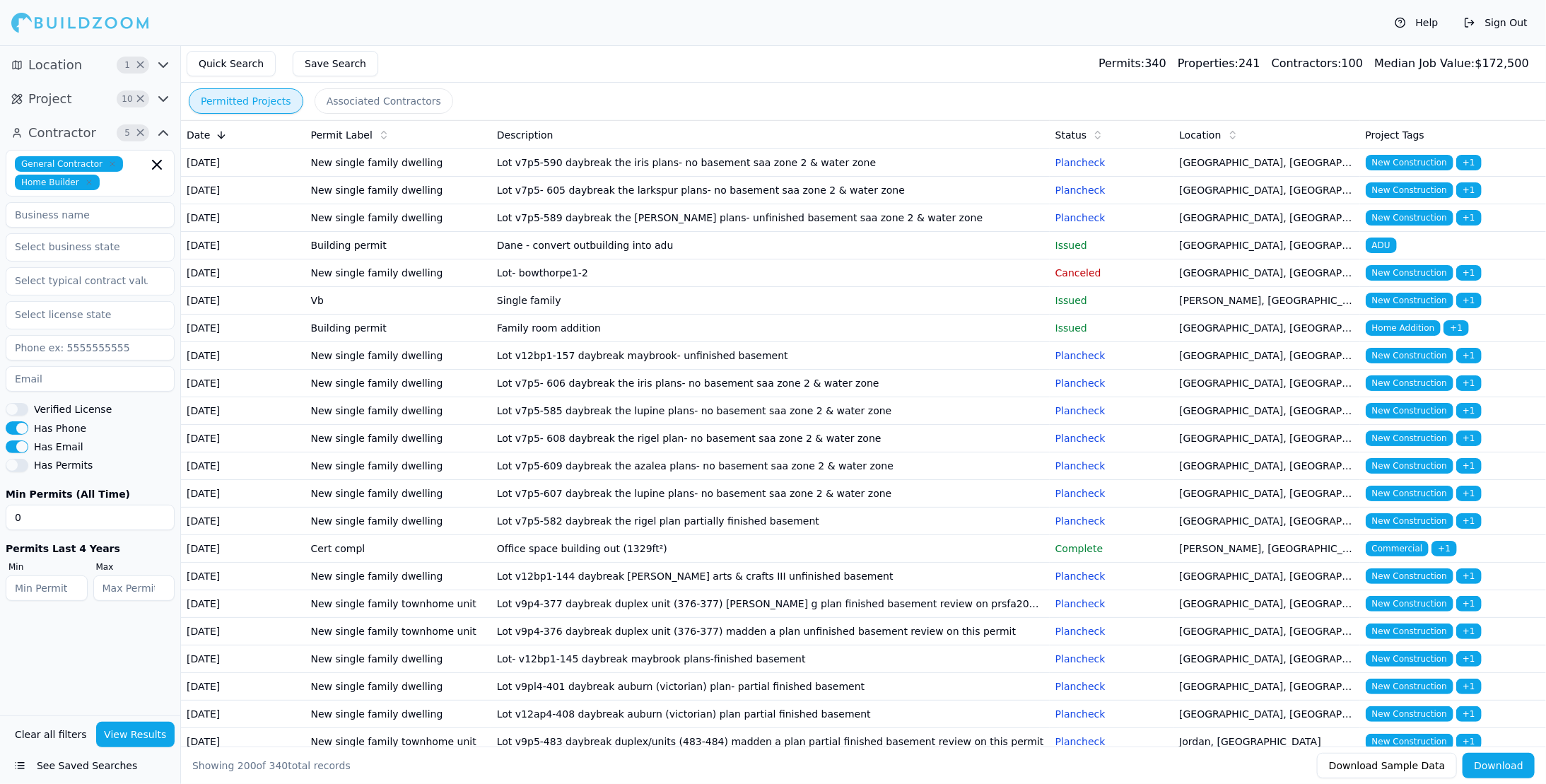
click at [161, 133] on icon "button" at bounding box center [163, 133] width 9 height 4
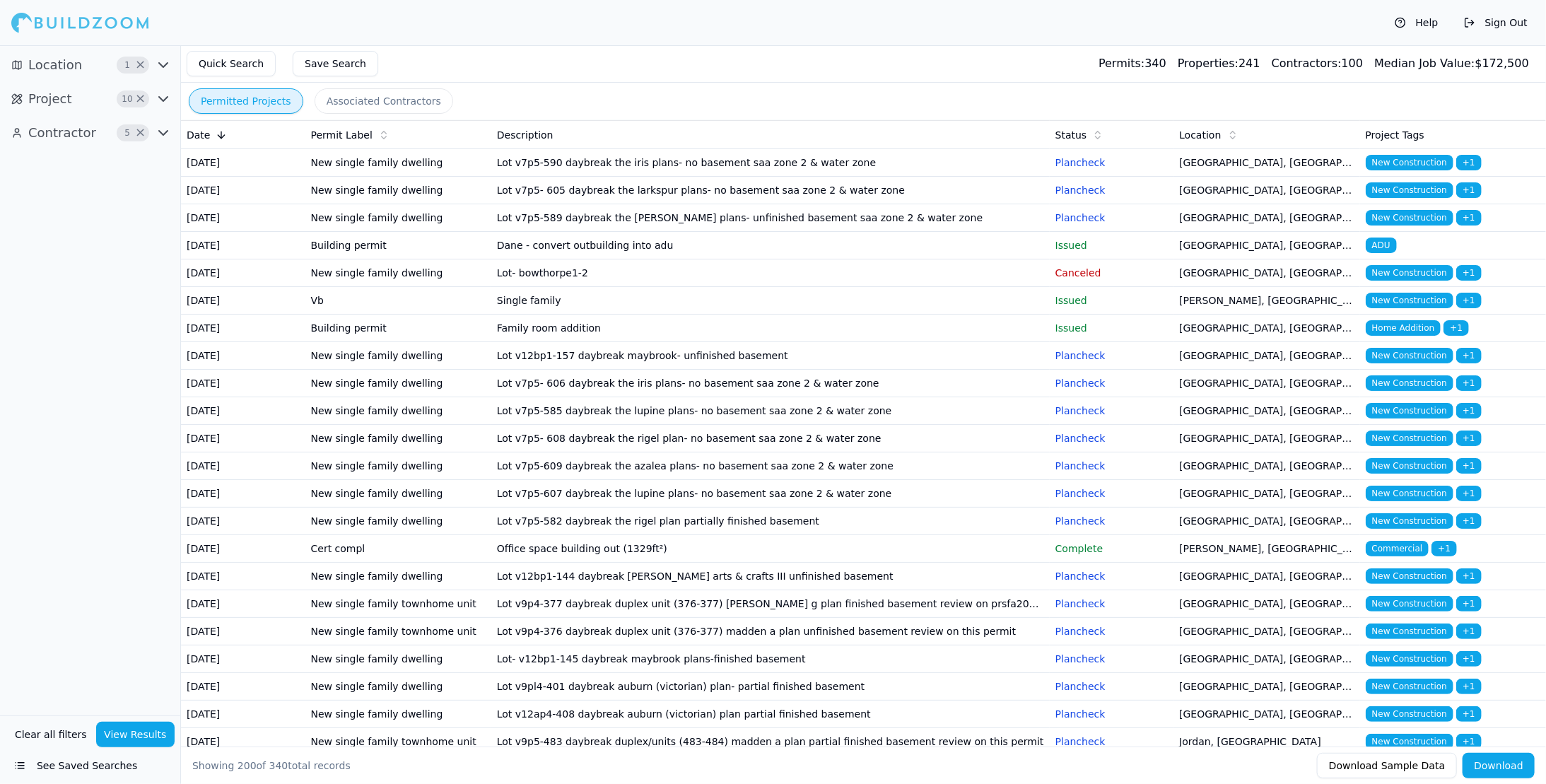
click at [129, 736] on button "View Results" at bounding box center [135, 735] width 79 height 26
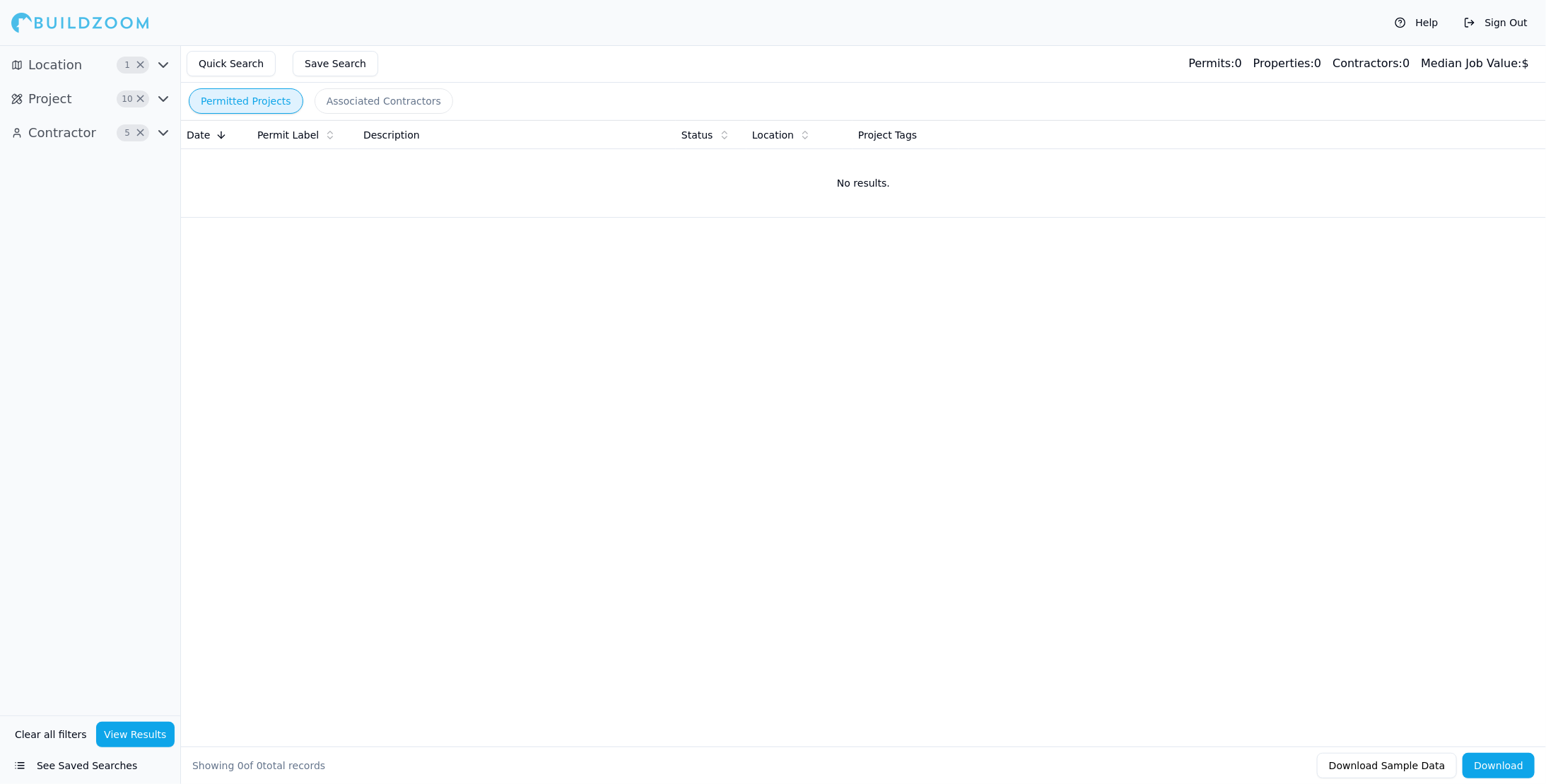
click at [162, 93] on icon "button" at bounding box center [164, 99] width 17 height 17
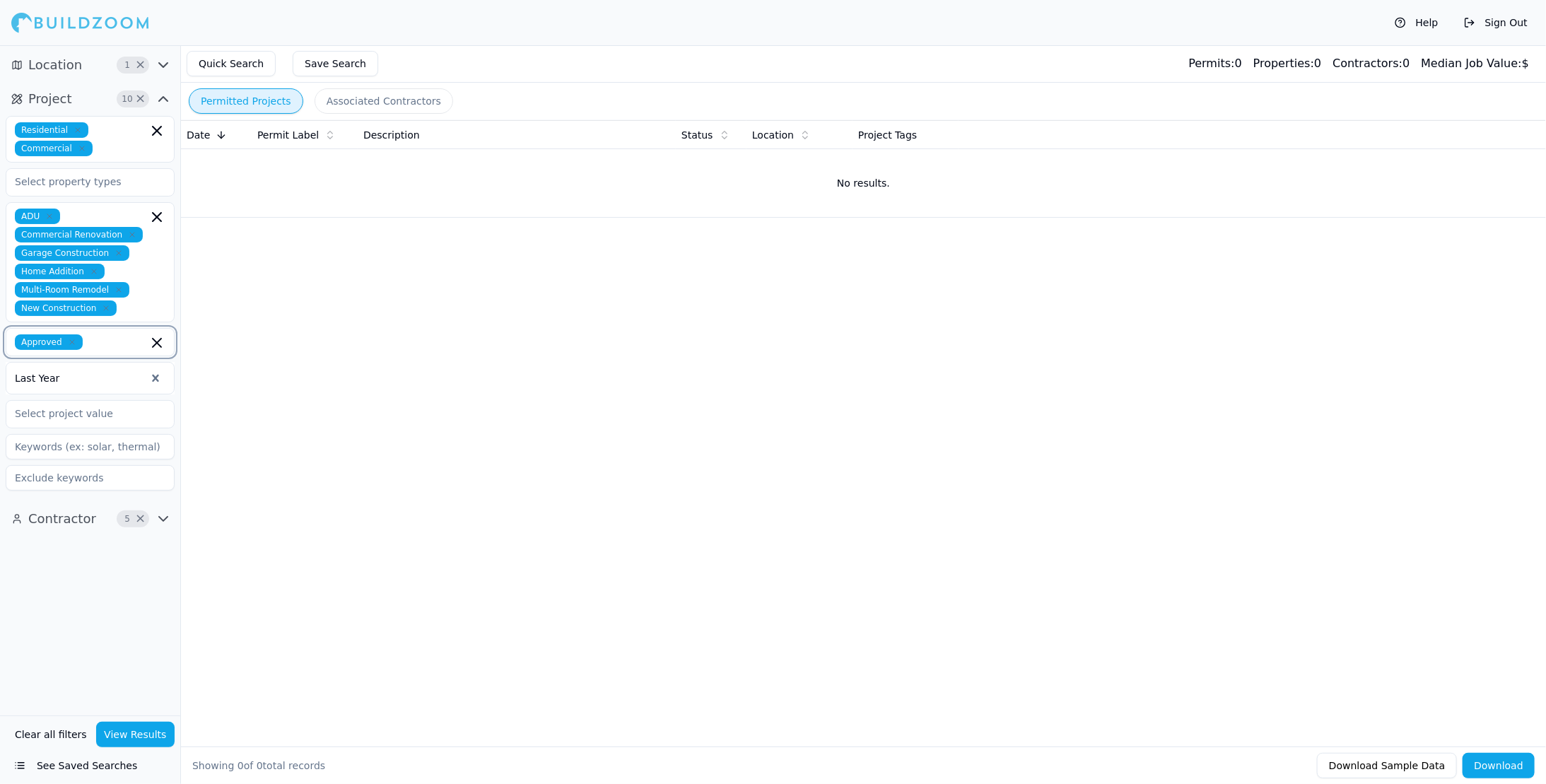
click at [159, 334] on icon "button" at bounding box center [157, 343] width 17 height 17
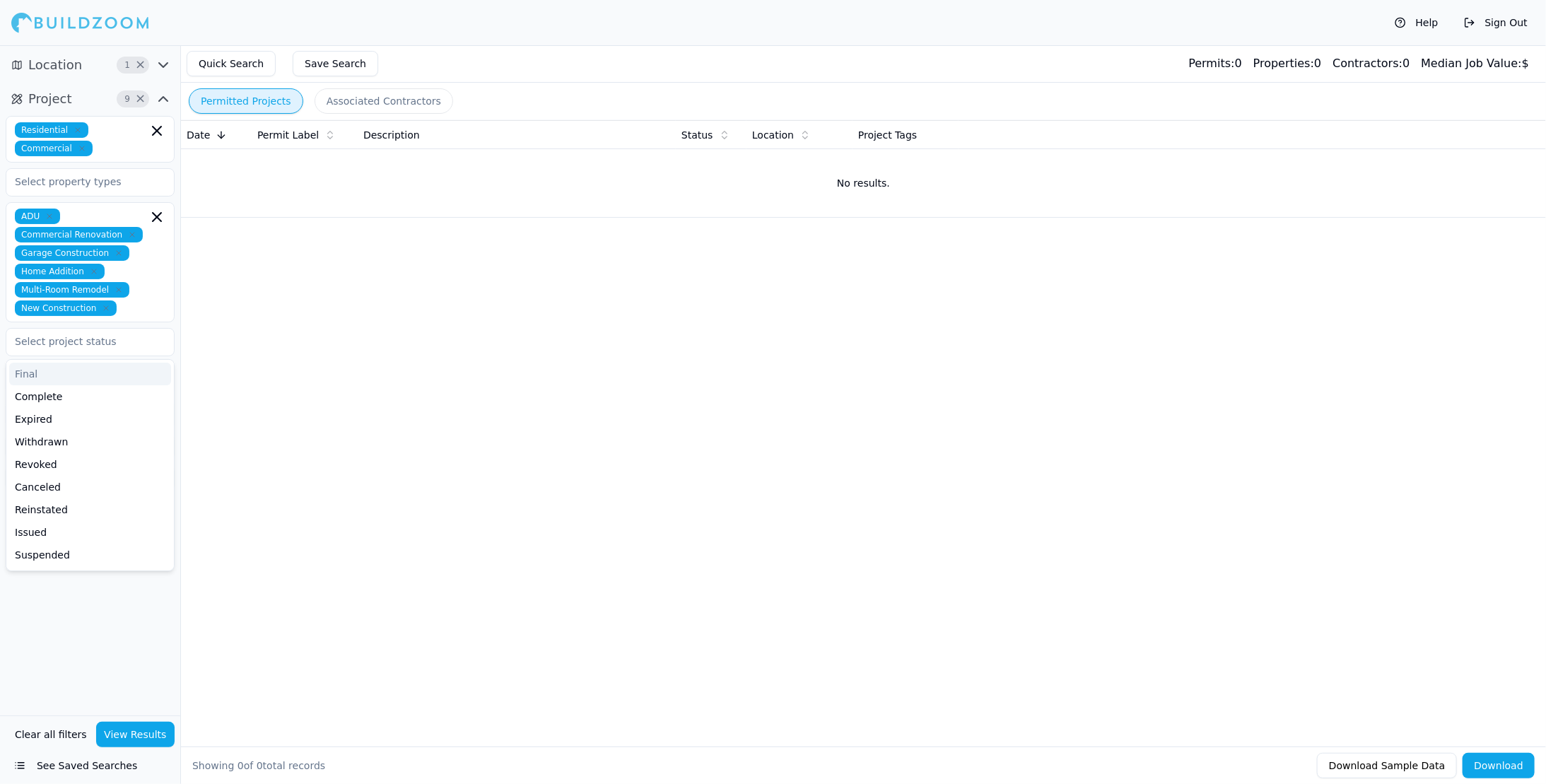
click at [235, 308] on div "Date Permit Label Description Status Location Project Tags No results." at bounding box center [863, 410] width 1364 height 581
click at [122, 735] on button "View Results" at bounding box center [135, 735] width 79 height 26
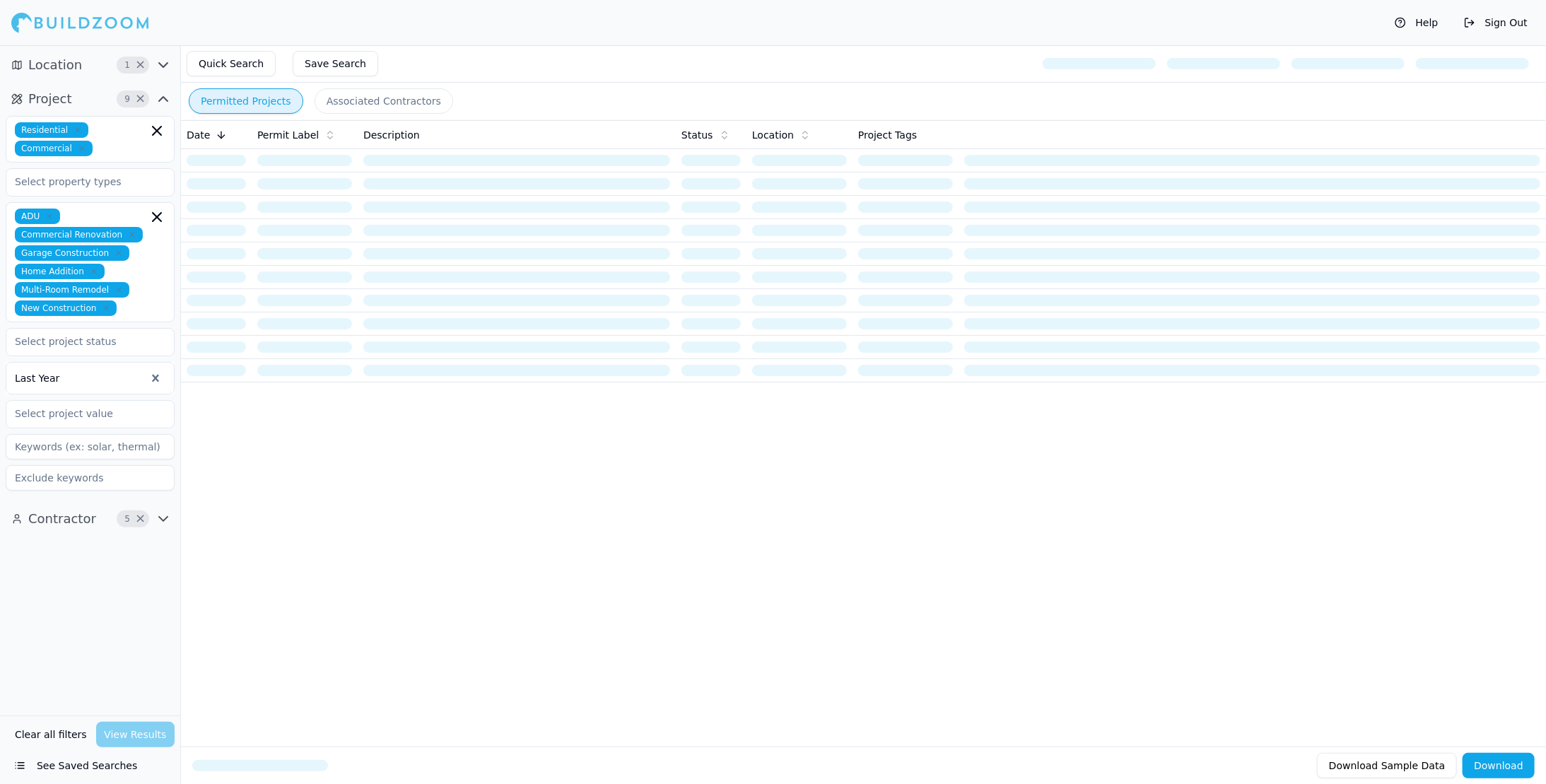
click at [161, 98] on icon "button" at bounding box center [163, 99] width 9 height 4
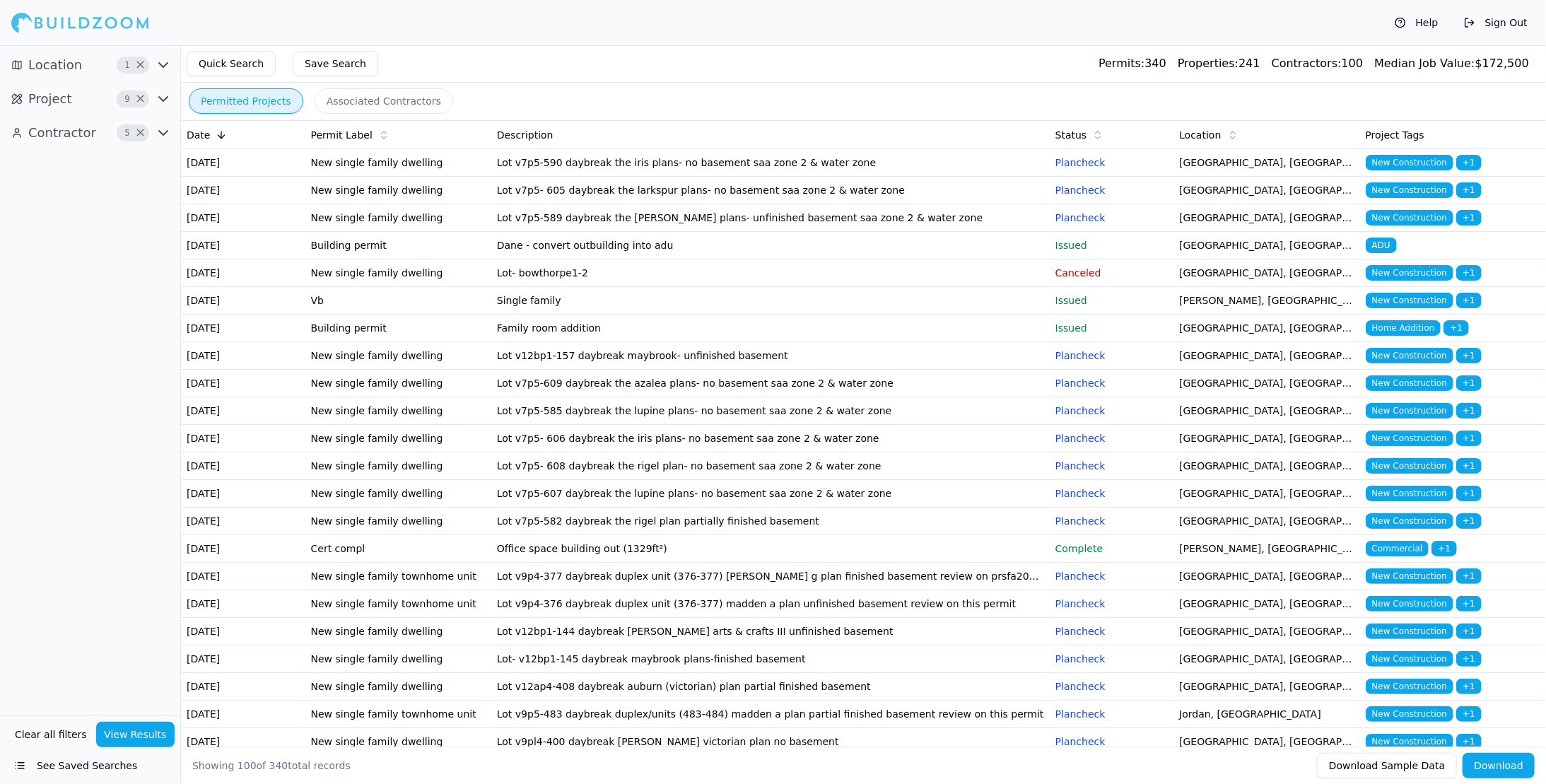
click at [1402, 17] on button "Help" at bounding box center [1416, 23] width 58 height 23
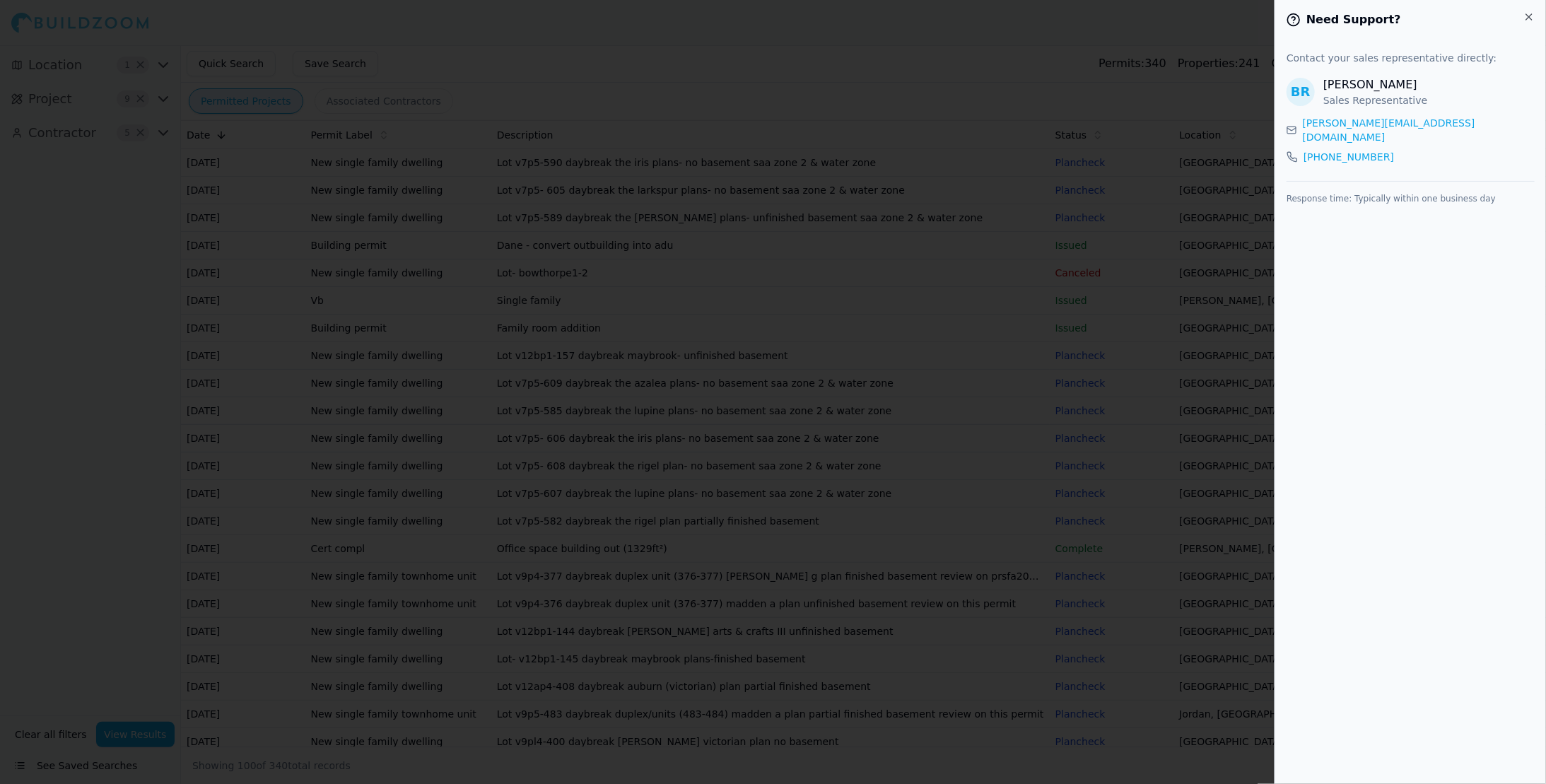
click at [1243, 19] on div at bounding box center [773, 392] width 1546 height 784
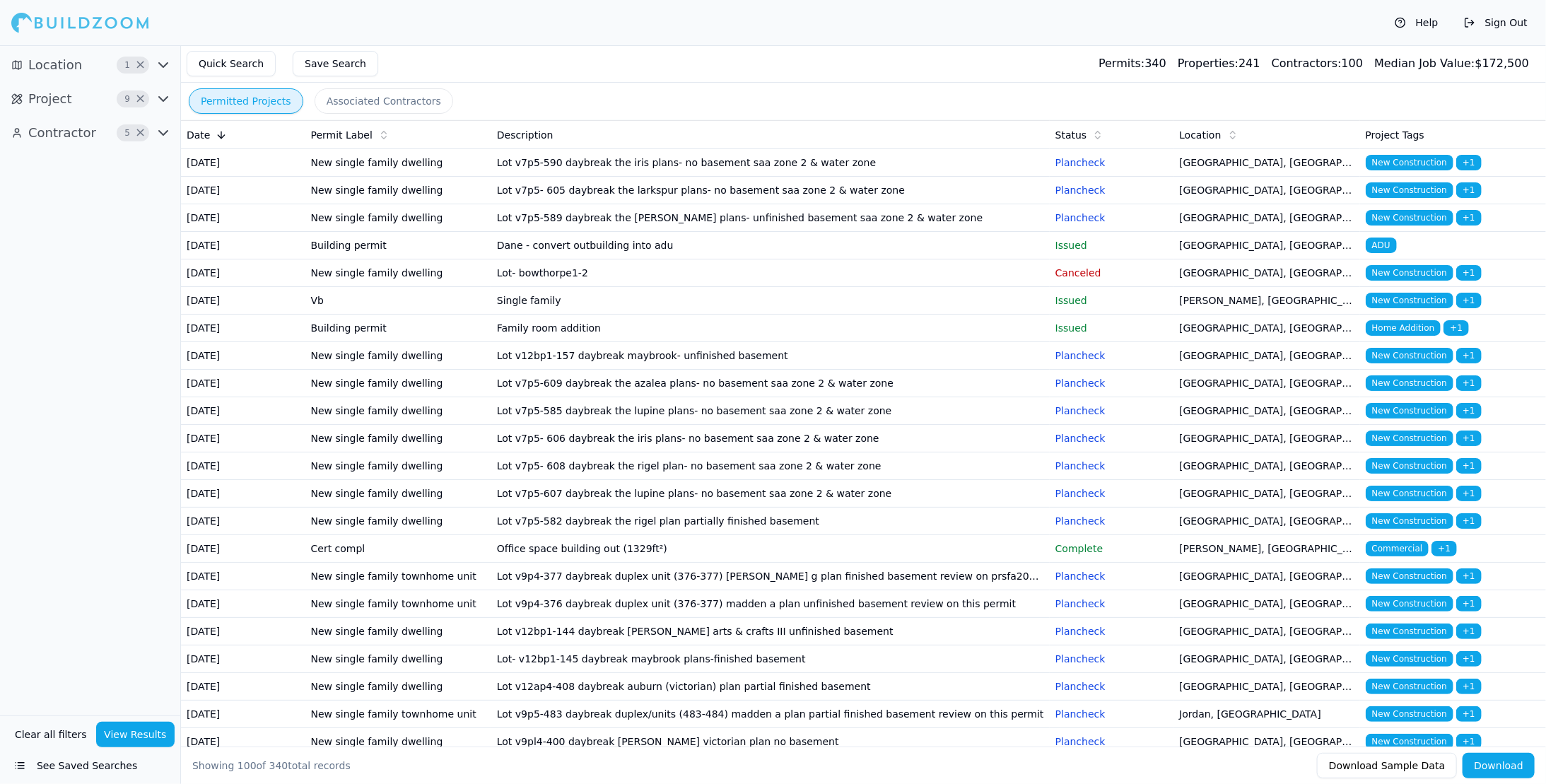
click at [738, 165] on td "Lot v7p5-590 daybreak the iris plans- no basement saa zone 2 & water zone" at bounding box center [770, 163] width 558 height 28
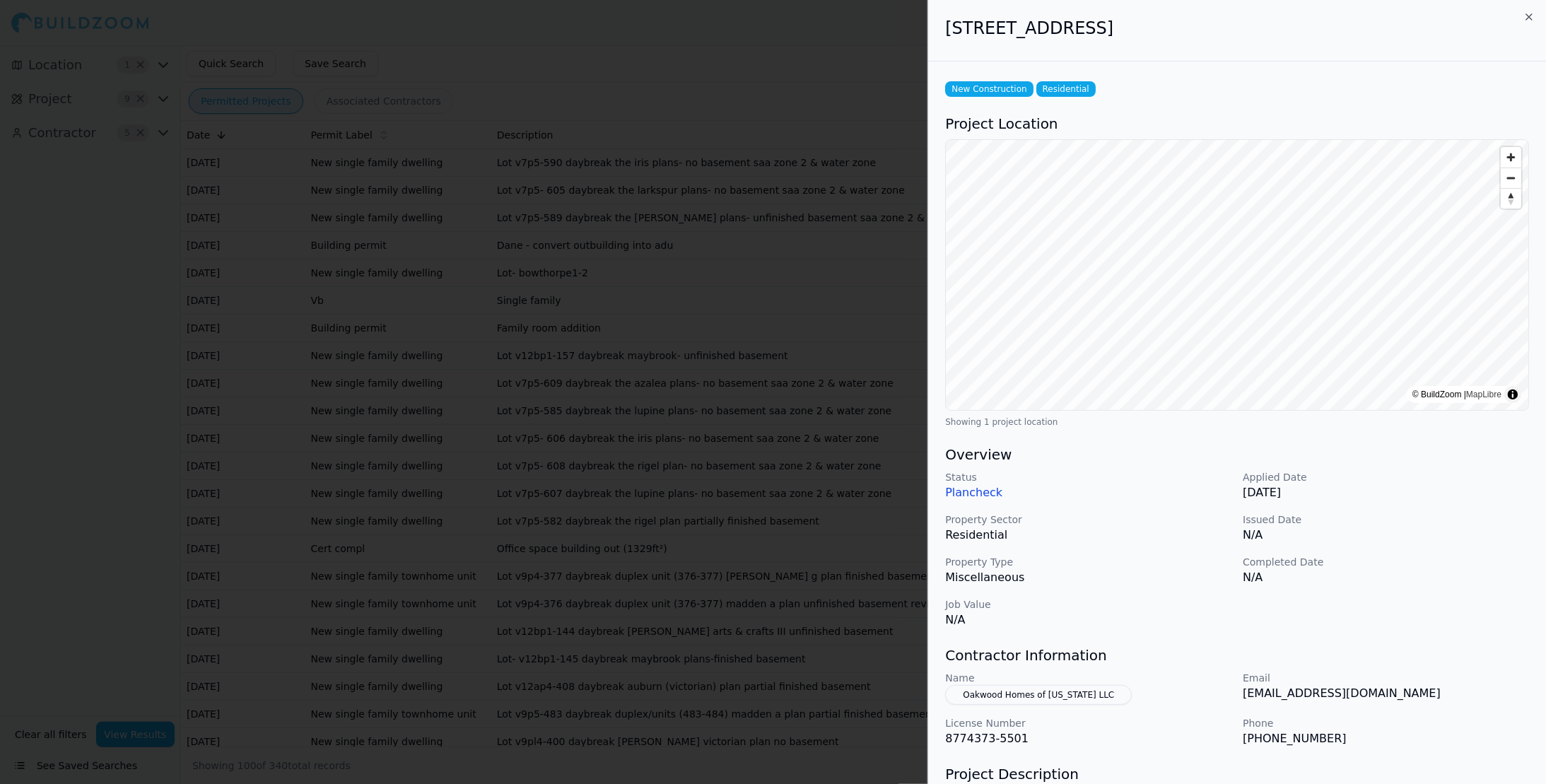
click at [858, 57] on div at bounding box center [773, 392] width 1546 height 784
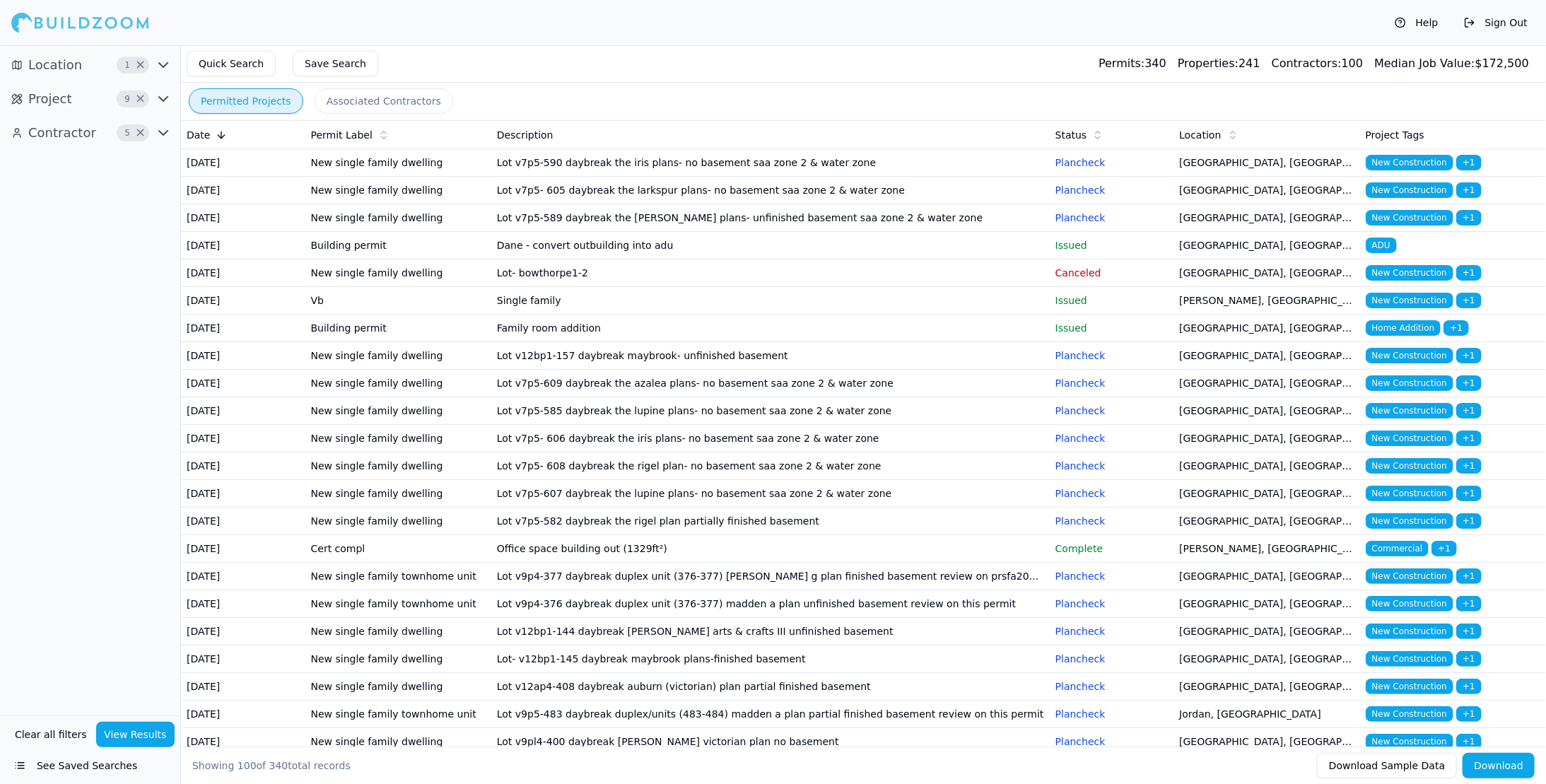
click at [1434, 23] on button "Help" at bounding box center [1416, 23] width 58 height 23
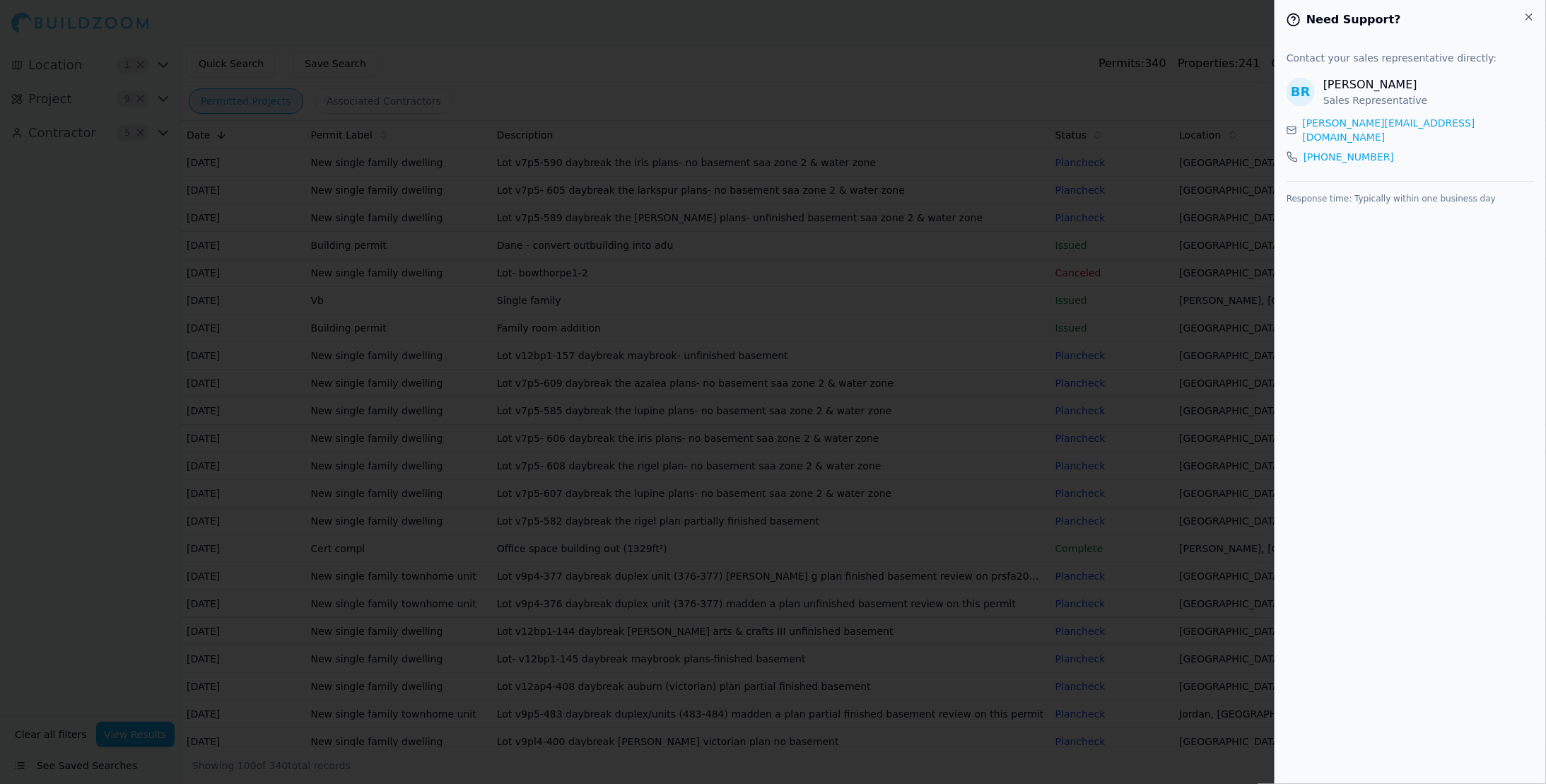
click at [1196, 24] on div at bounding box center [773, 392] width 1546 height 784
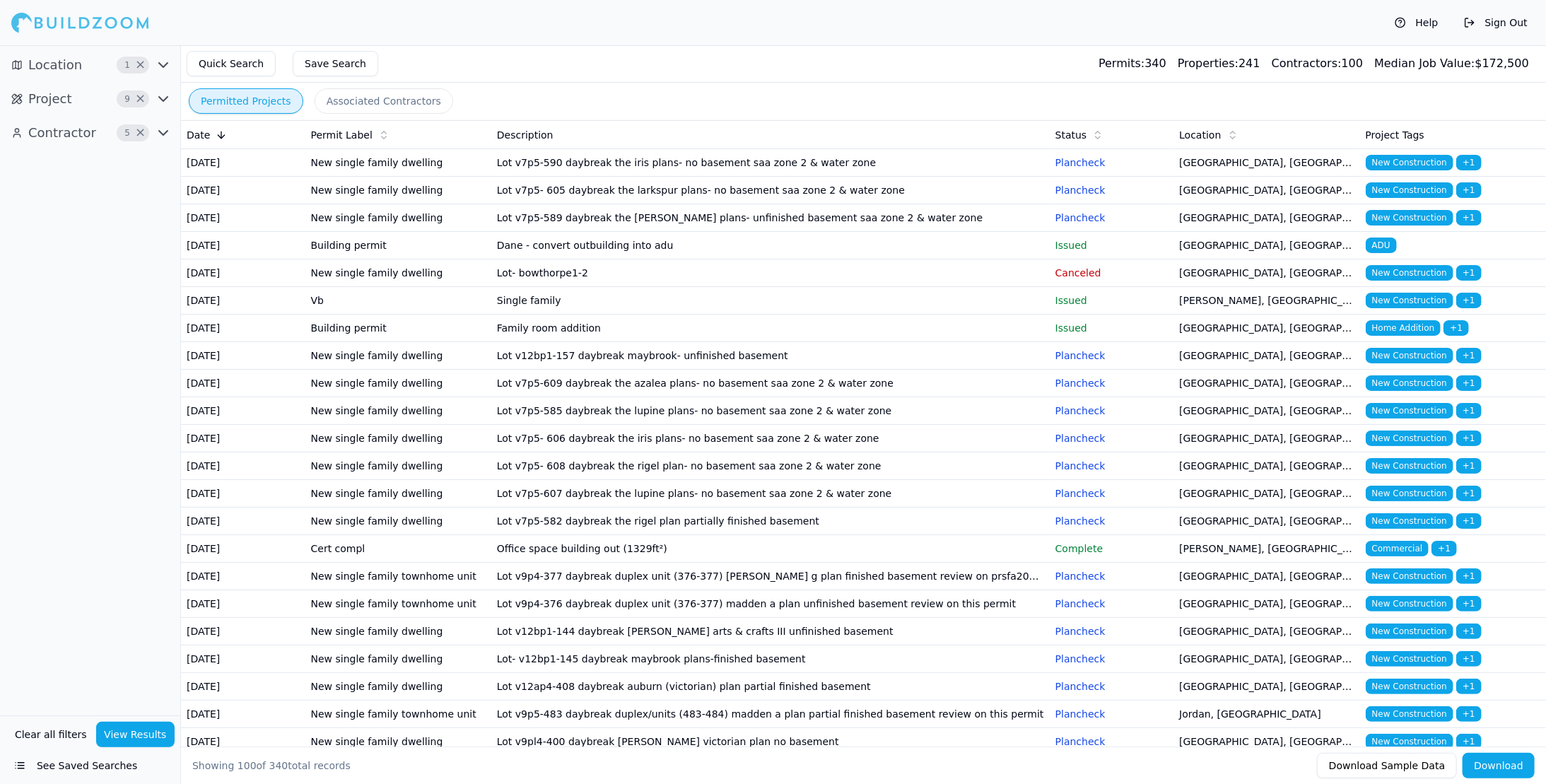
click at [24, 764] on button "See Saved Searches" at bounding box center [90, 765] width 169 height 26
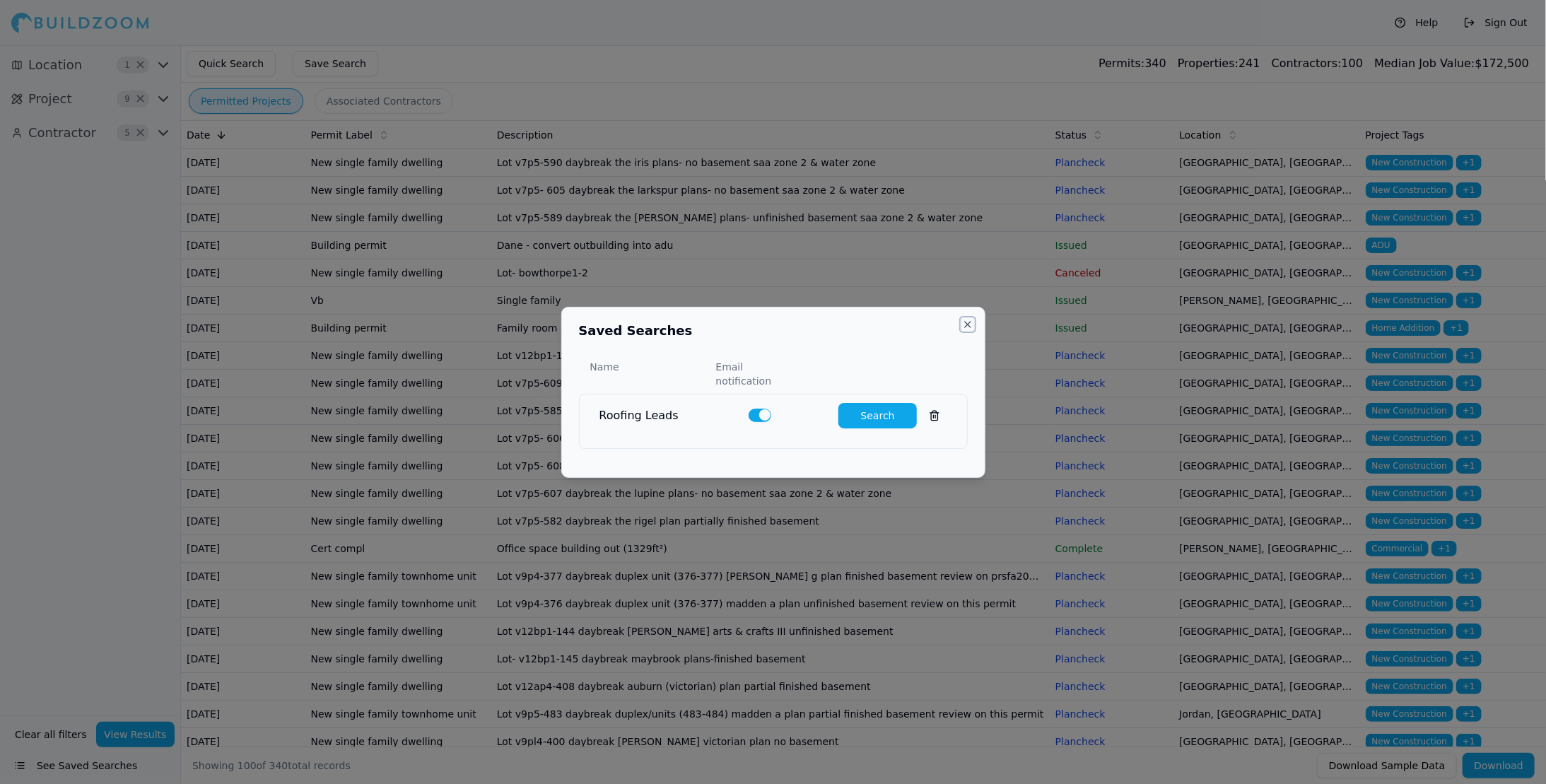
click at [968, 327] on button "Close" at bounding box center [968, 324] width 11 height 11
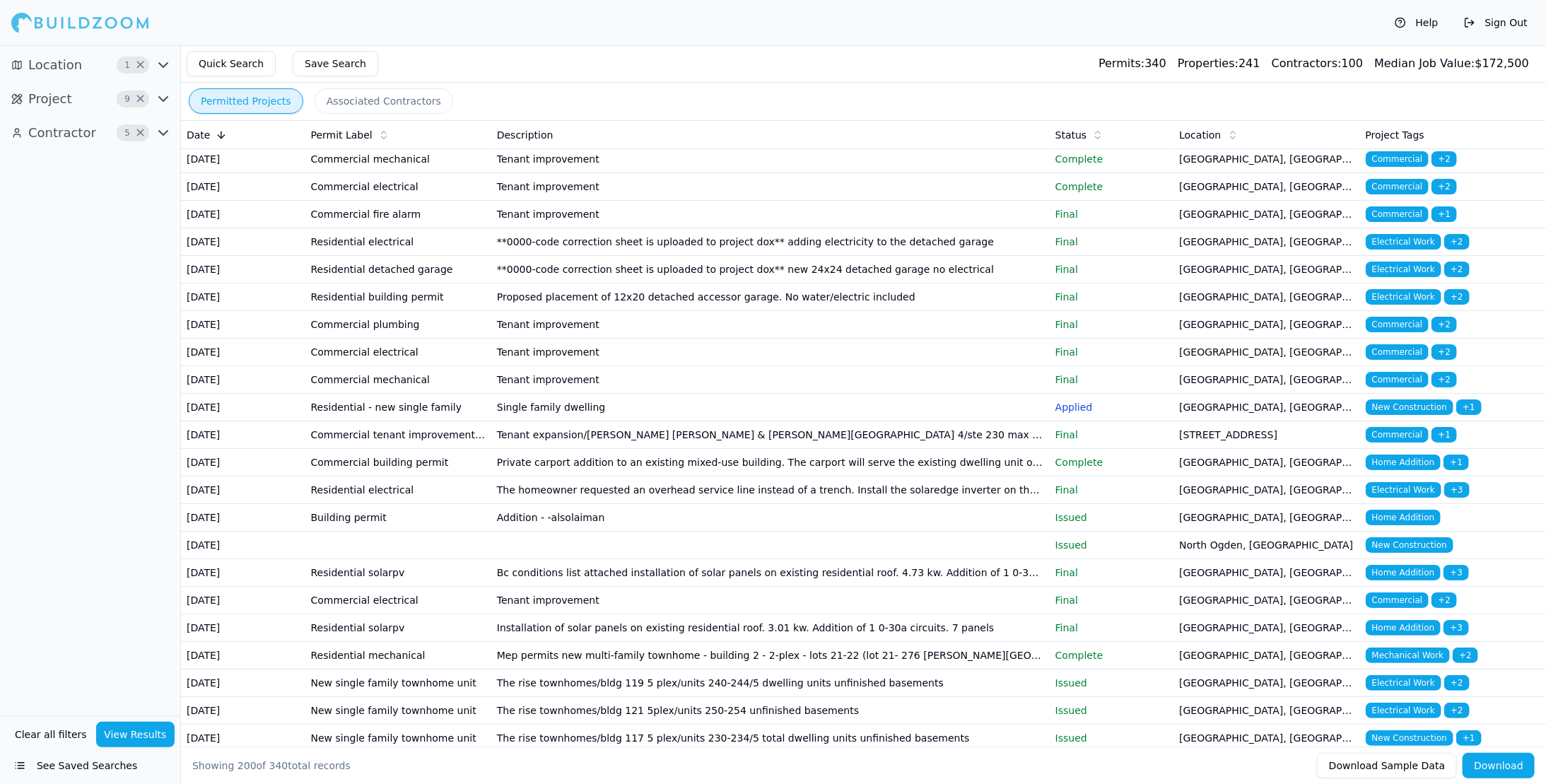
scroll to position [3604, 0]
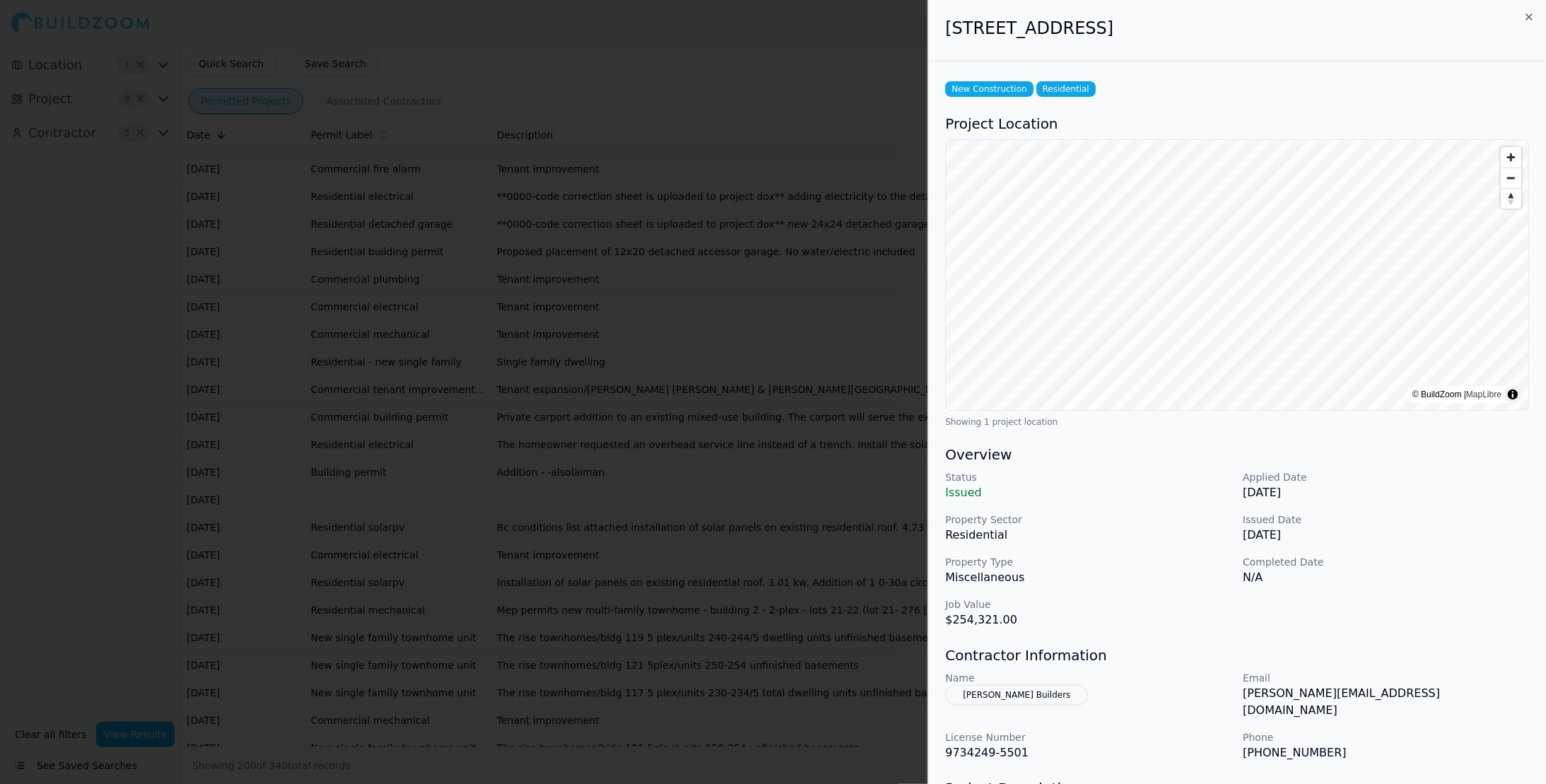
click at [853, 64] on div at bounding box center [773, 392] width 1546 height 784
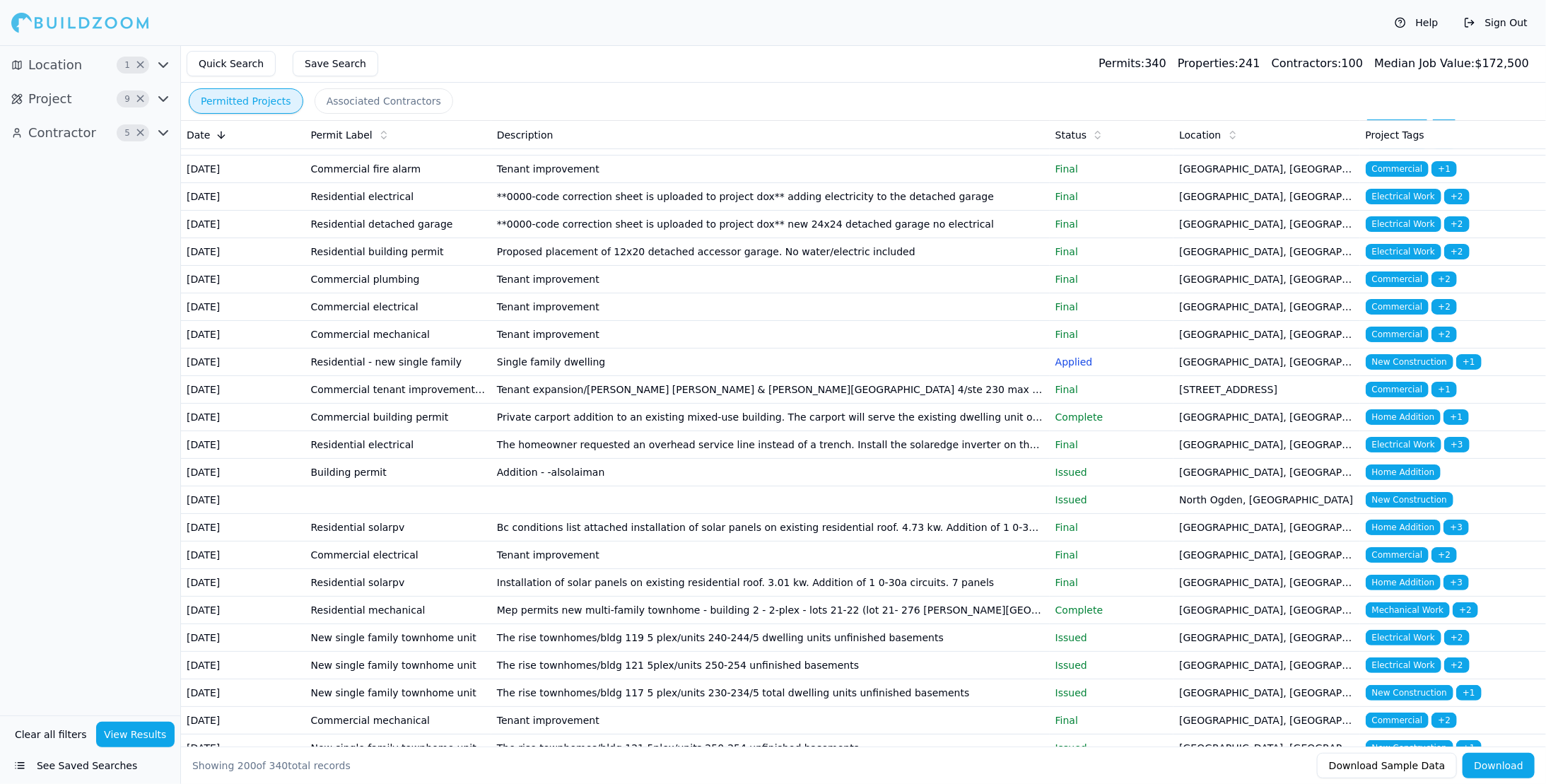
scroll to position [3393, 0]
